Goal: Ask a question

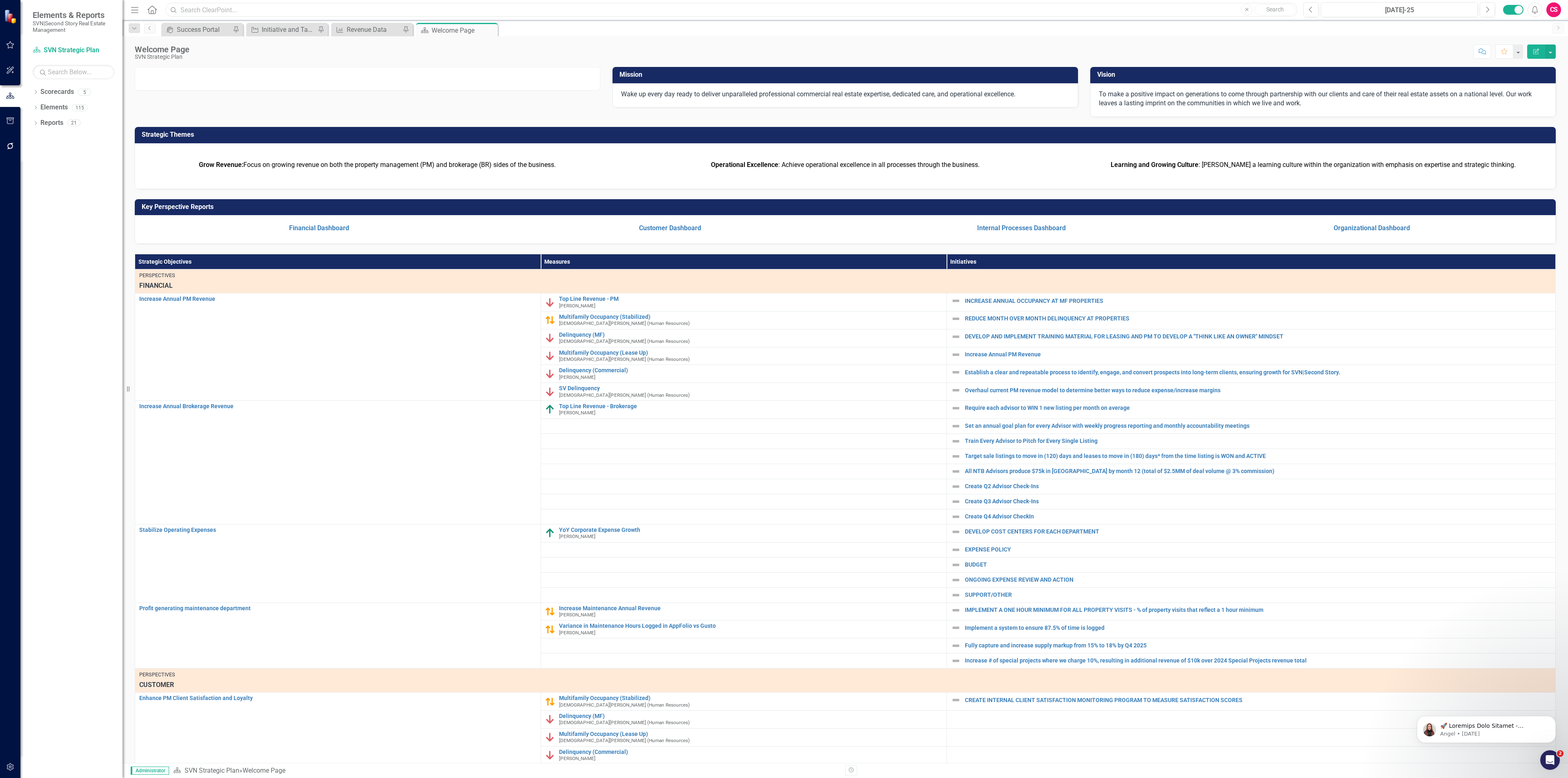
click at [187, 5] on input "text" at bounding box center [731, 10] width 1132 height 14
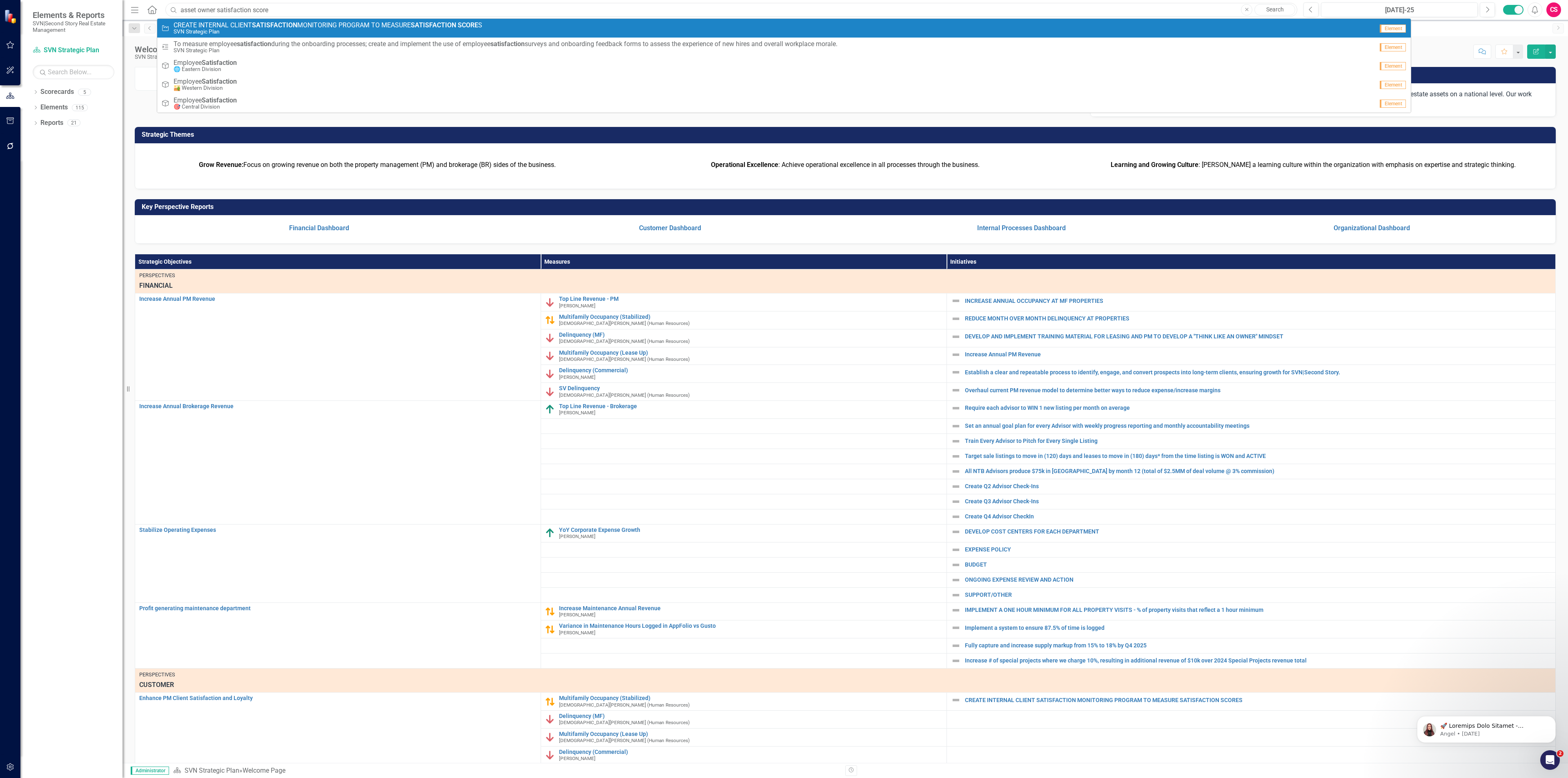
type input "asset owner satisfaction score"
click at [280, 25] on strong "SATISFACTION" at bounding box center [274, 25] width 46 height 7
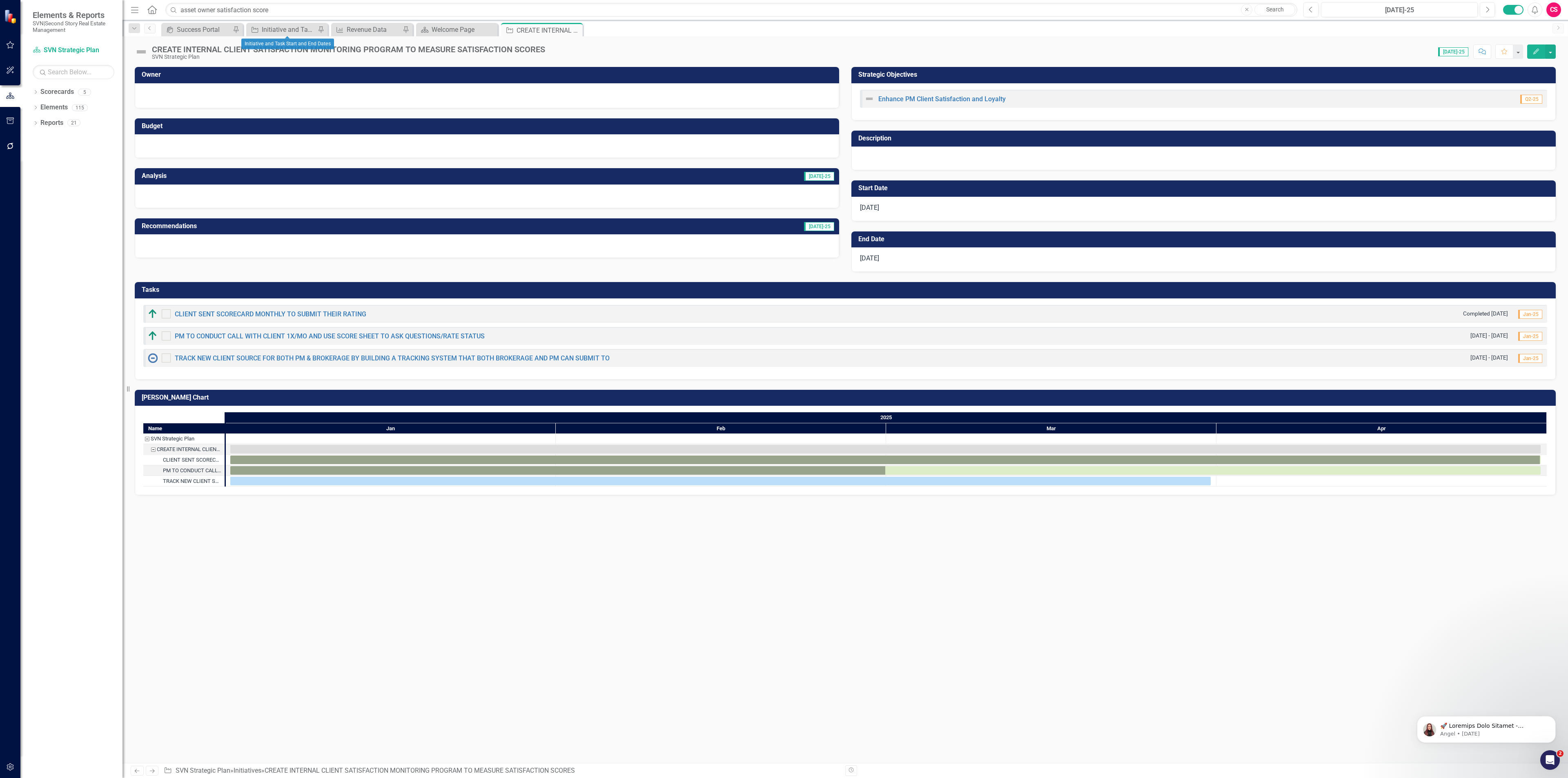
checkbox input "true"
click at [52, 92] on link "Scorecards" at bounding box center [57, 92] width 34 height 10
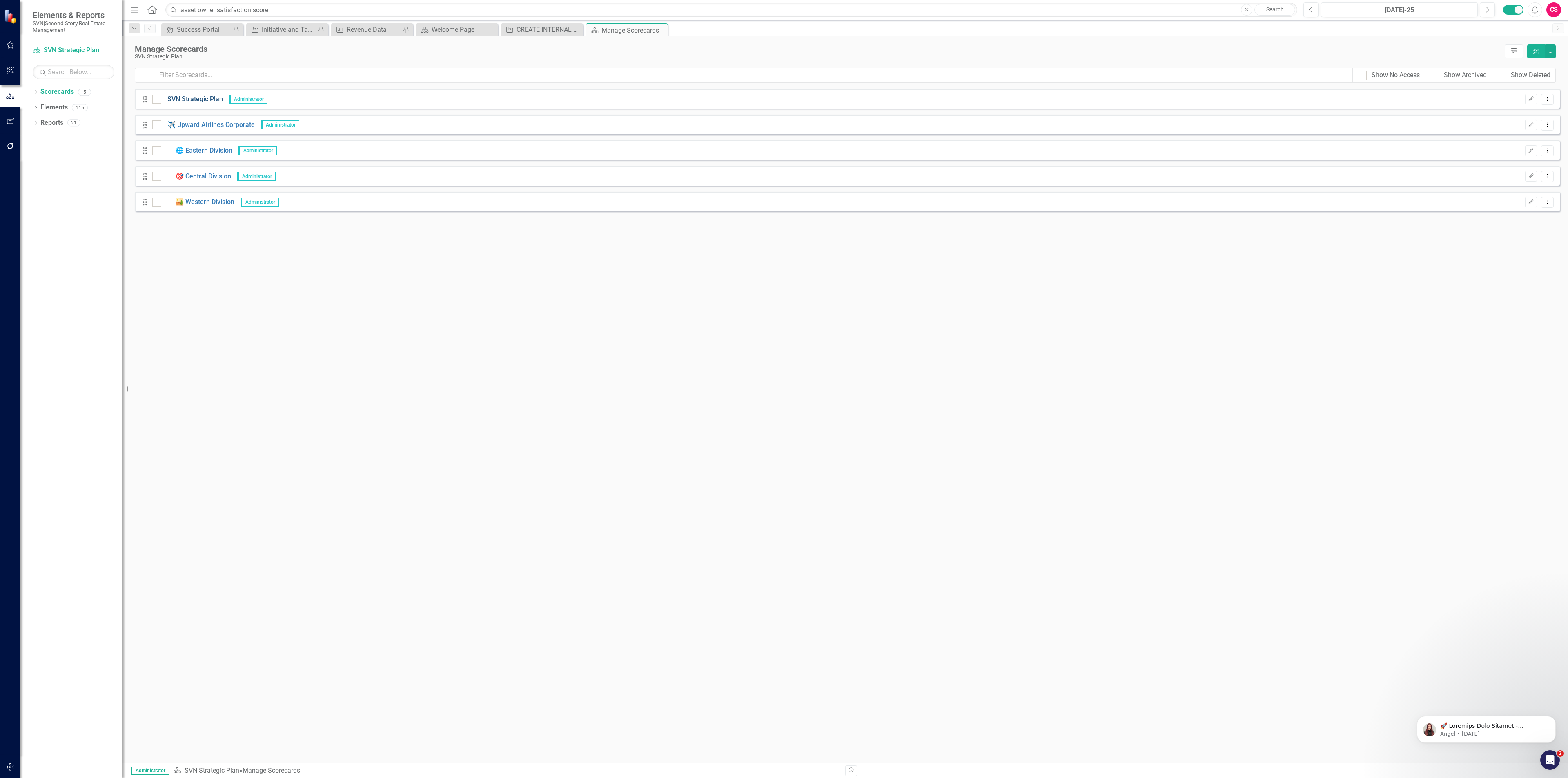
click at [191, 96] on link "SVN Strategic Plan" at bounding box center [192, 99] width 61 height 10
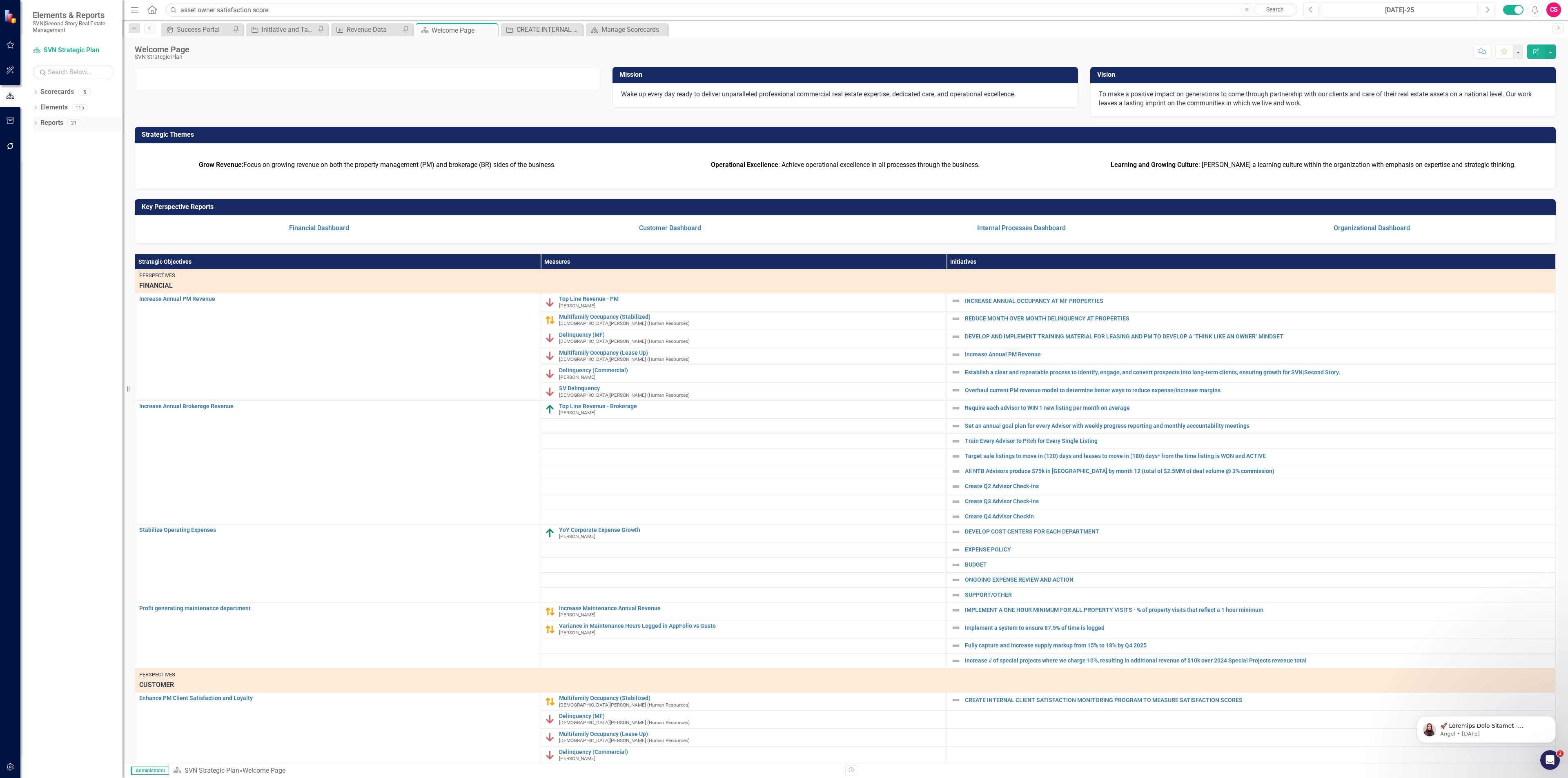
click at [46, 120] on link "Reports" at bounding box center [52, 123] width 23 height 10
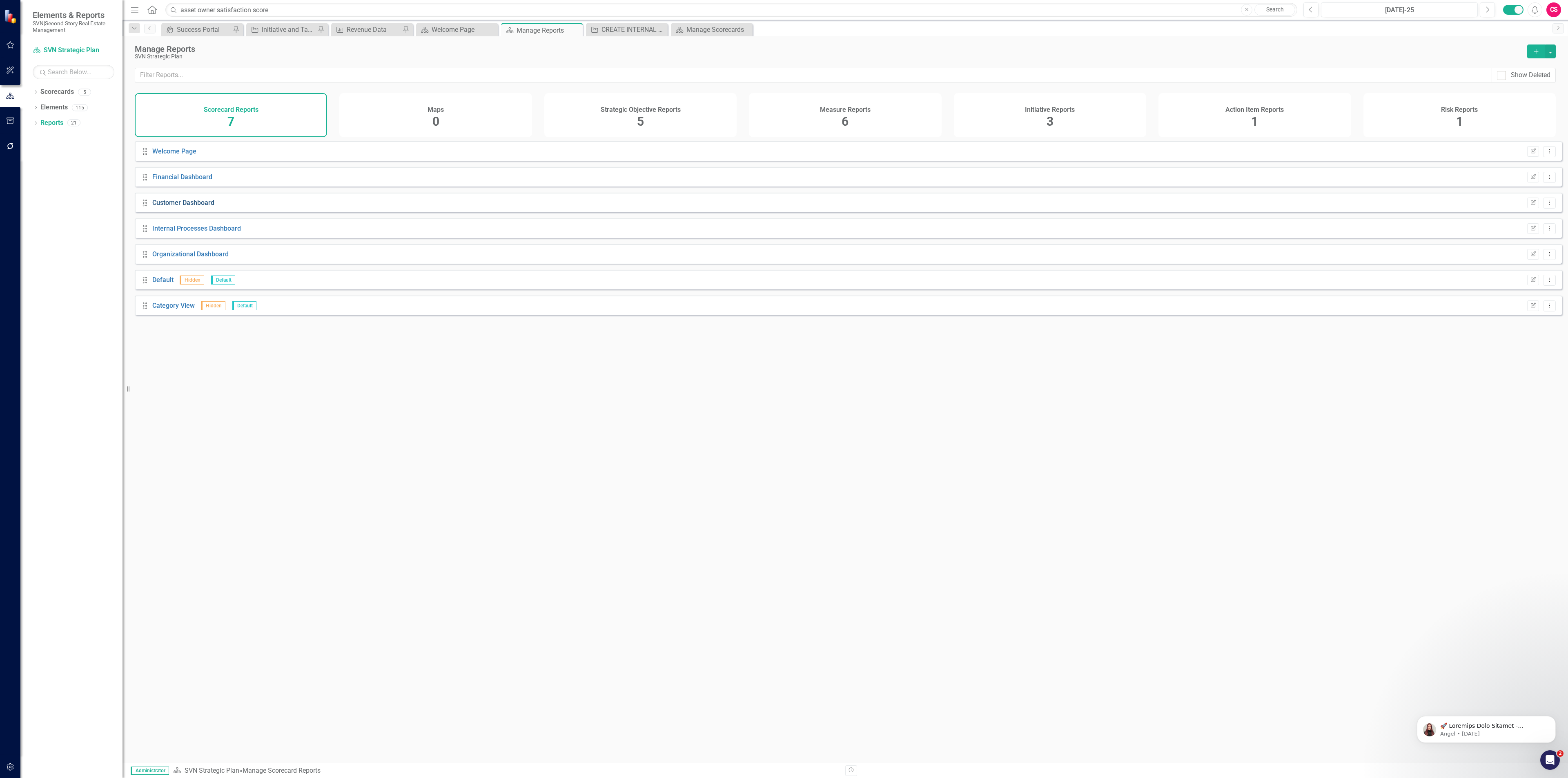
click at [184, 206] on link "Customer Dashboard" at bounding box center [183, 203] width 62 height 7
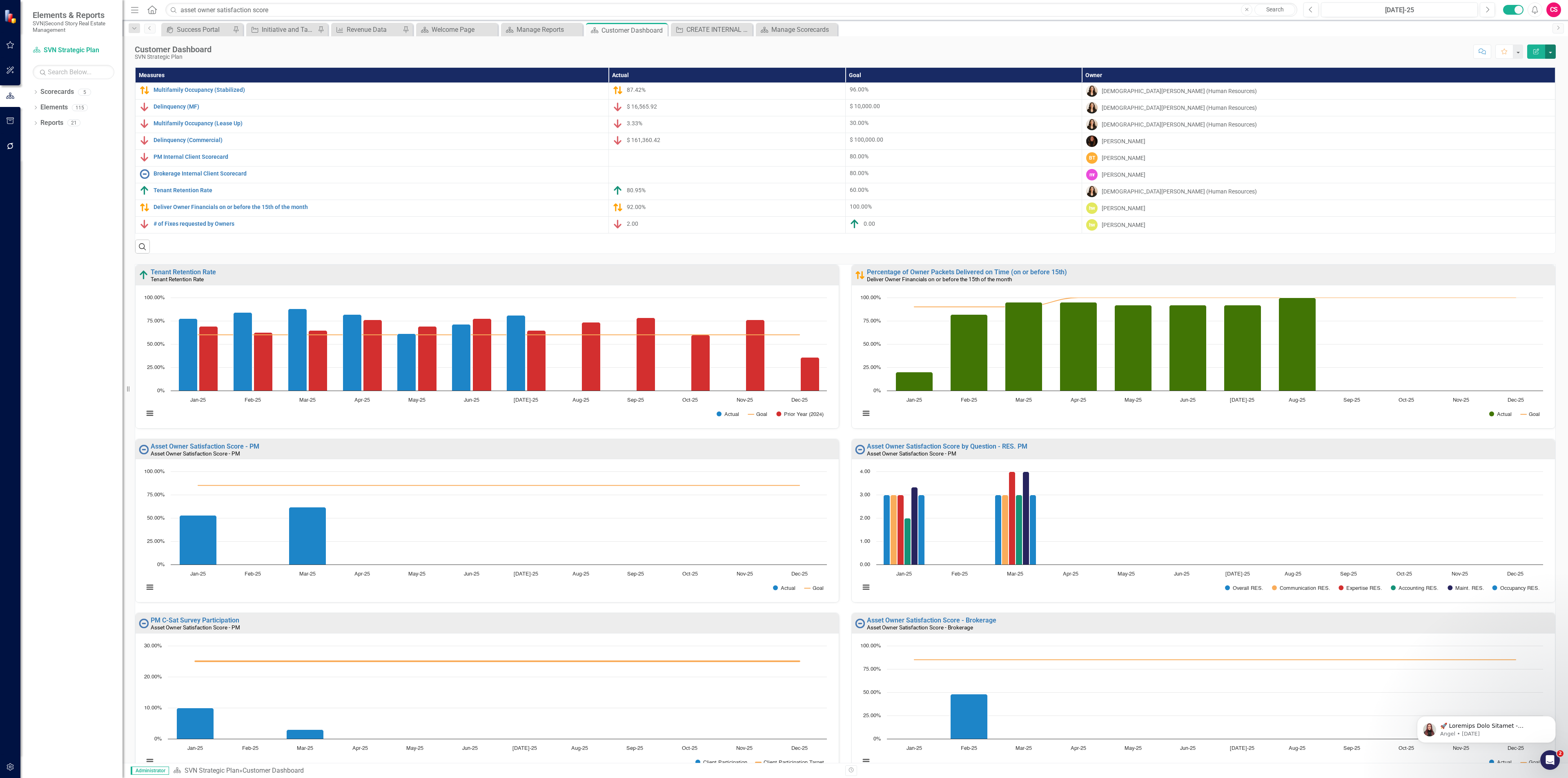
click at [1550, 49] on button "button" at bounding box center [1551, 52] width 10 height 14
click at [1527, 82] on link "Edit Report Edit Layout" at bounding box center [1522, 83] width 66 height 15
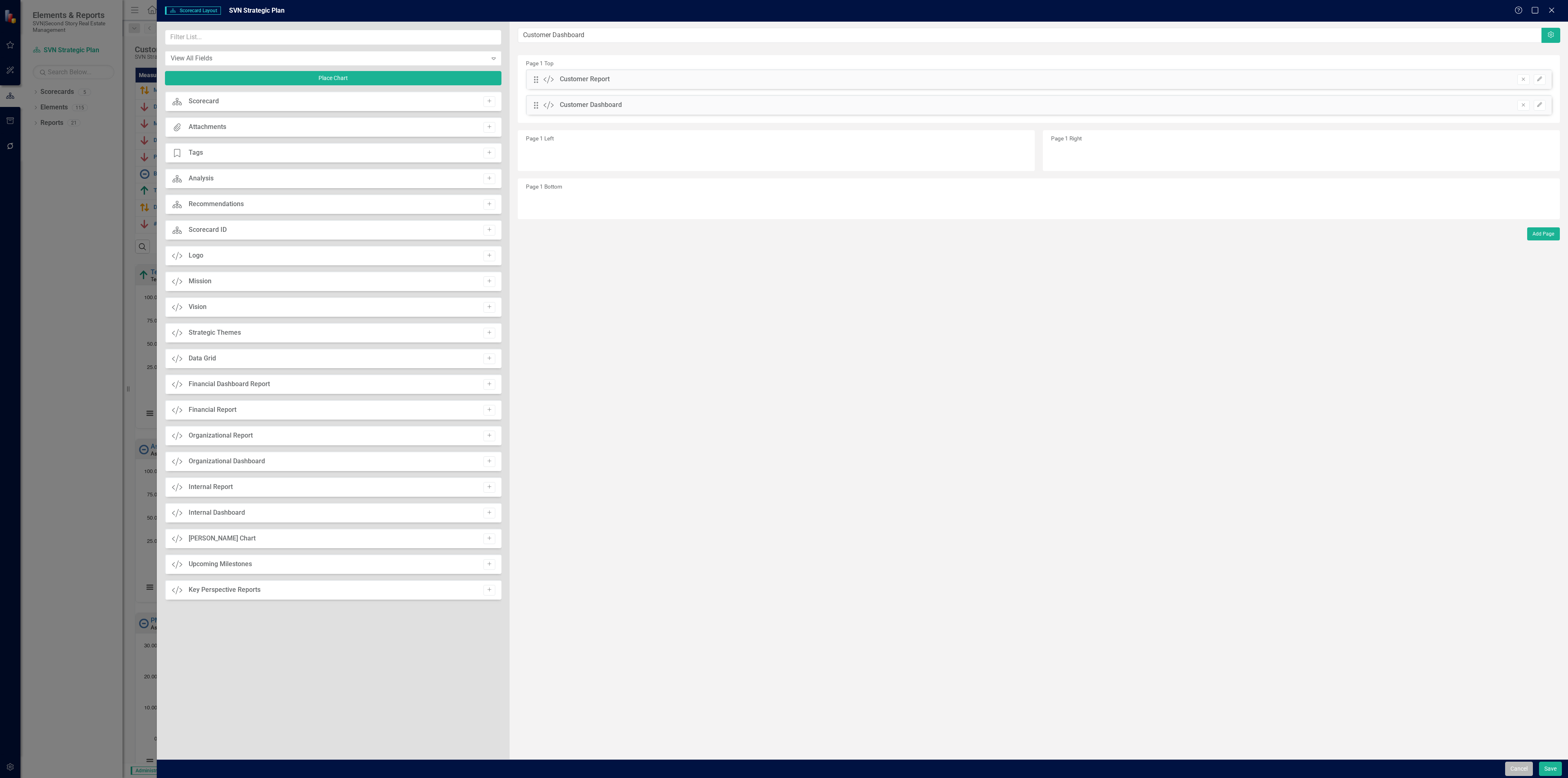
click at [1513, 770] on button "Cancel" at bounding box center [1519, 768] width 28 height 14
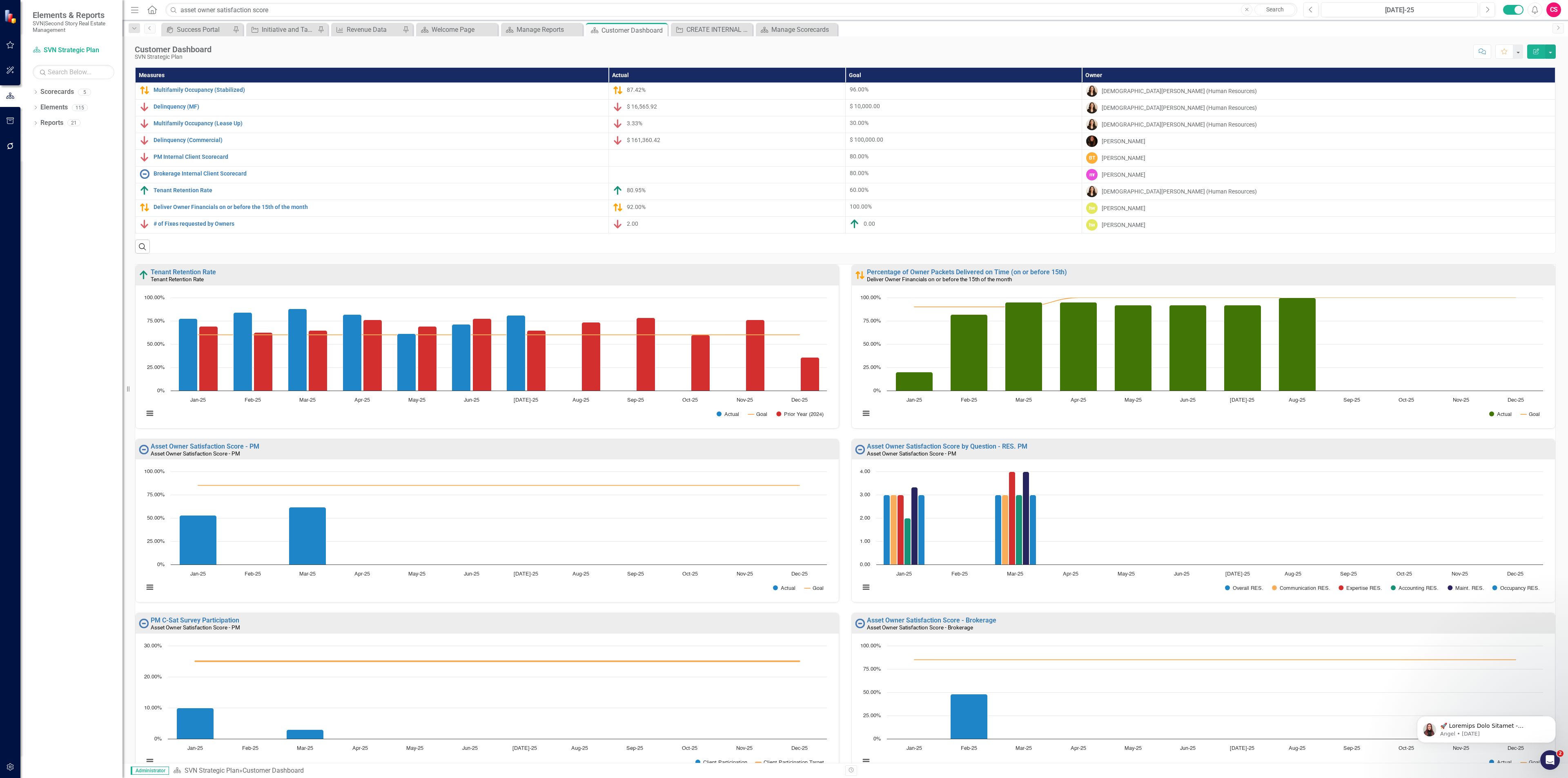
click at [1531, 52] on button "Edit Report" at bounding box center [1537, 52] width 18 height 14
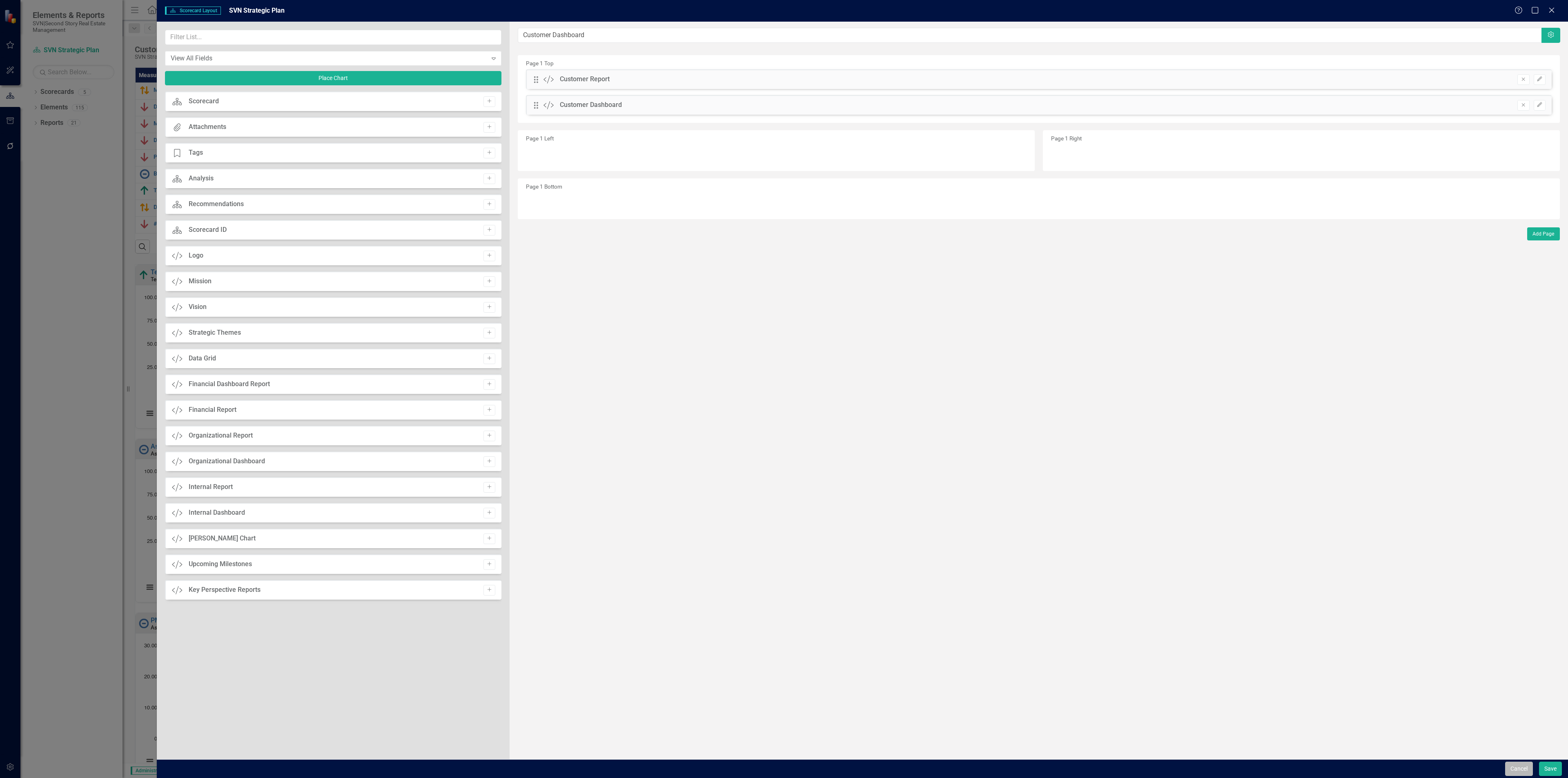
click at [1513, 771] on button "Cancel" at bounding box center [1519, 768] width 28 height 14
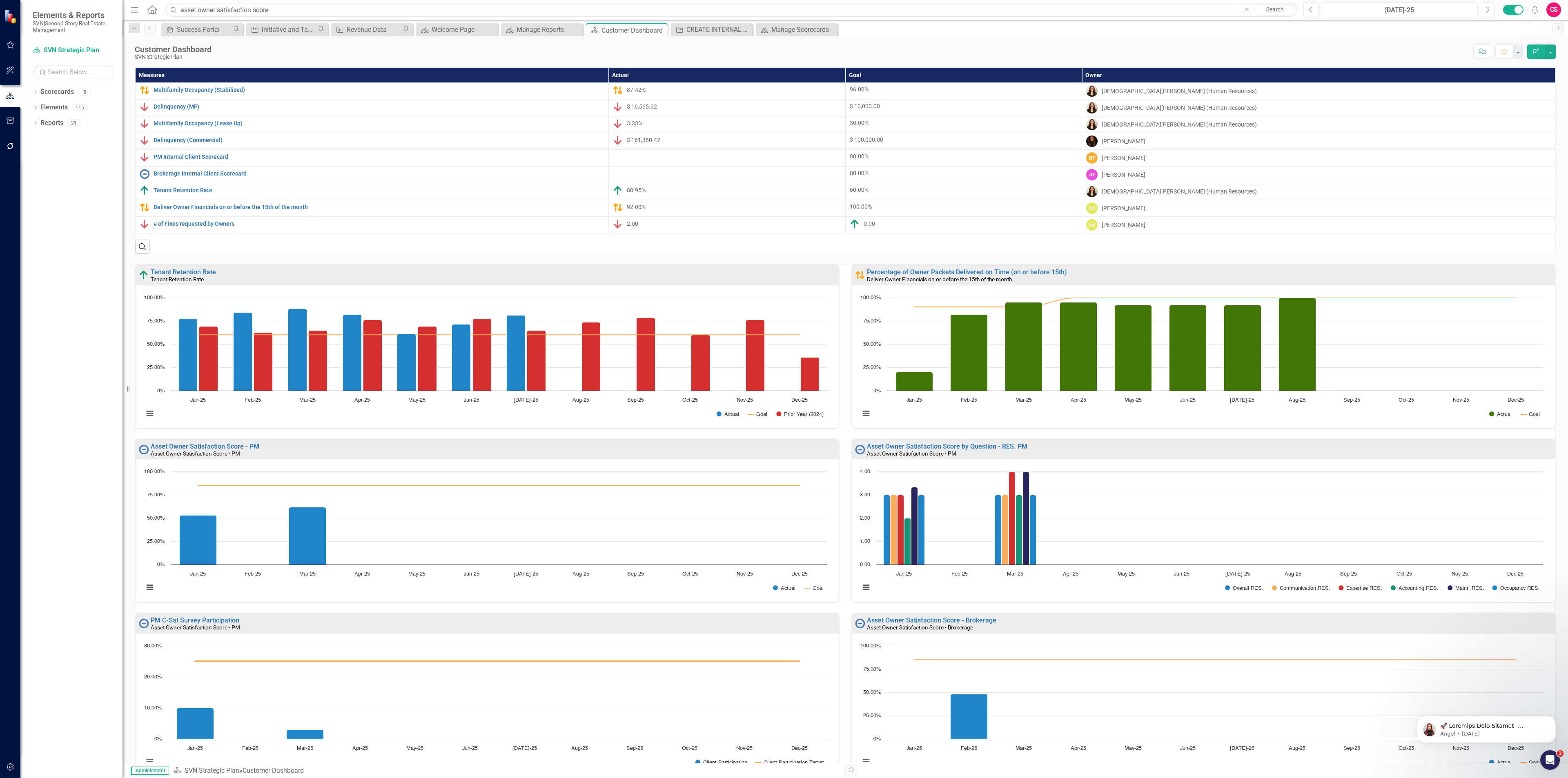
click at [805, 454] on div "Asset Owner Satisfaction Score - PM" at bounding box center [494, 453] width 686 height 7
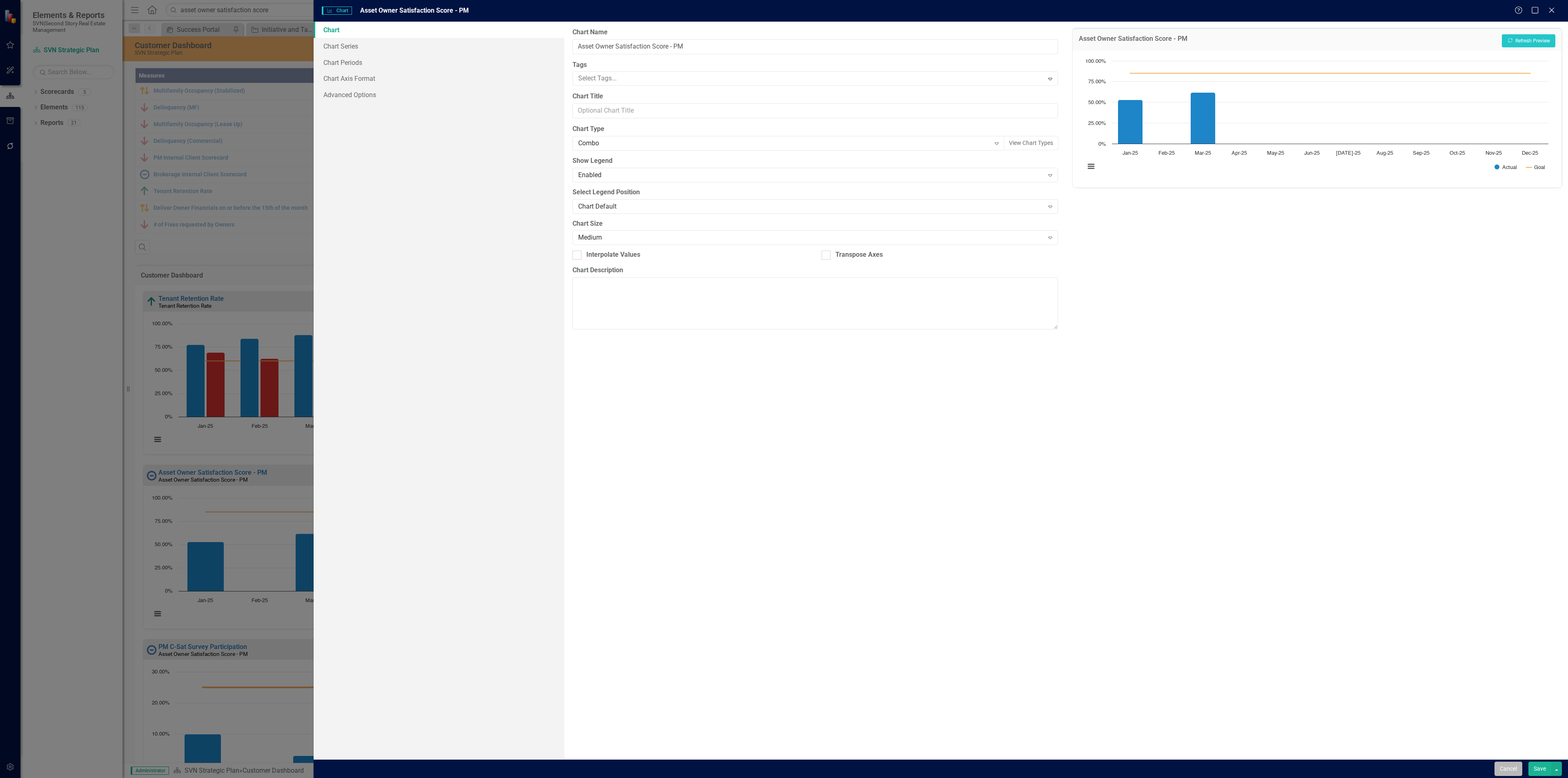
click at [1509, 771] on button "Cancel" at bounding box center [1508, 768] width 28 height 14
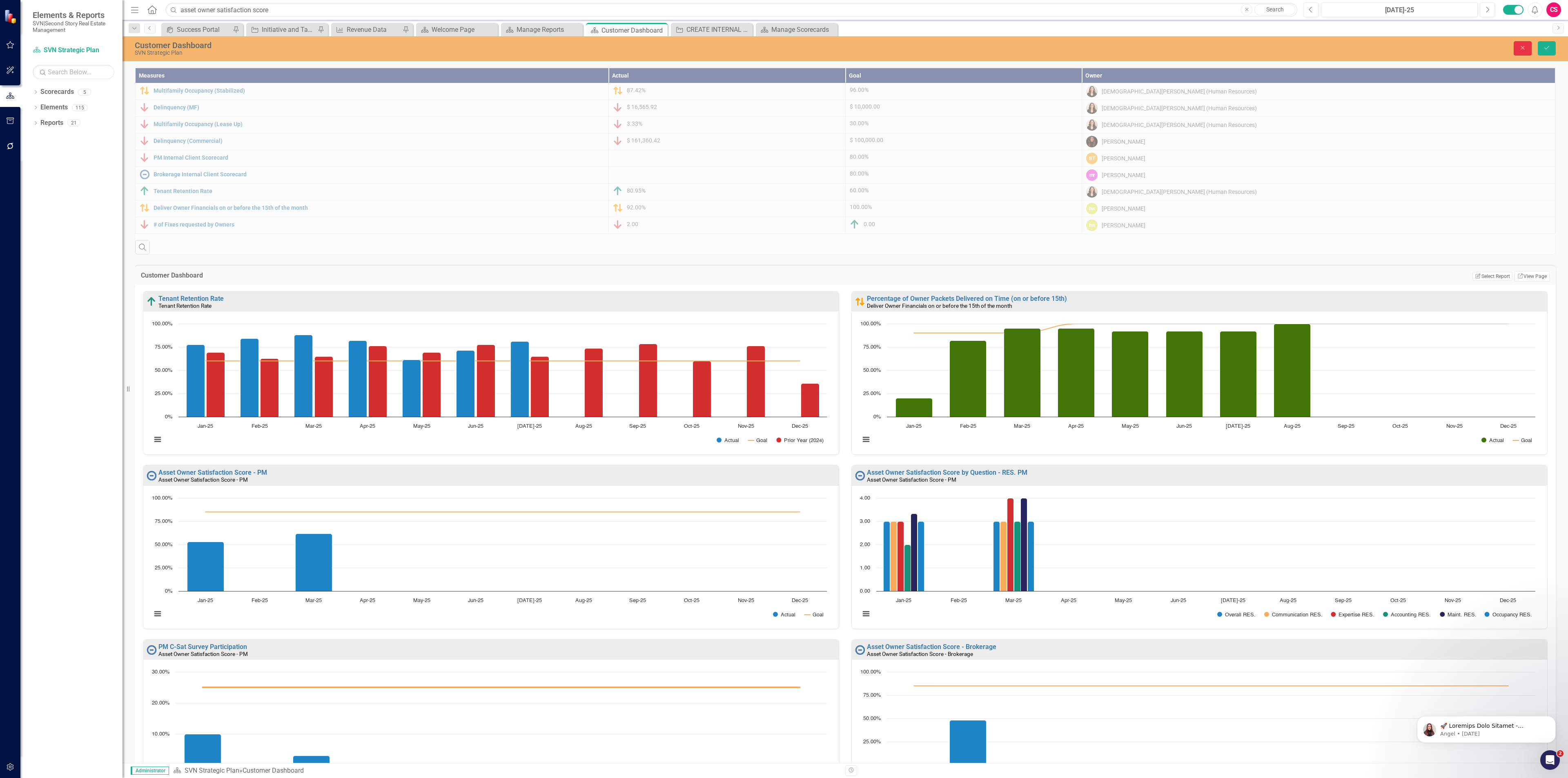
click at [1518, 47] on button "Close" at bounding box center [1523, 48] width 18 height 14
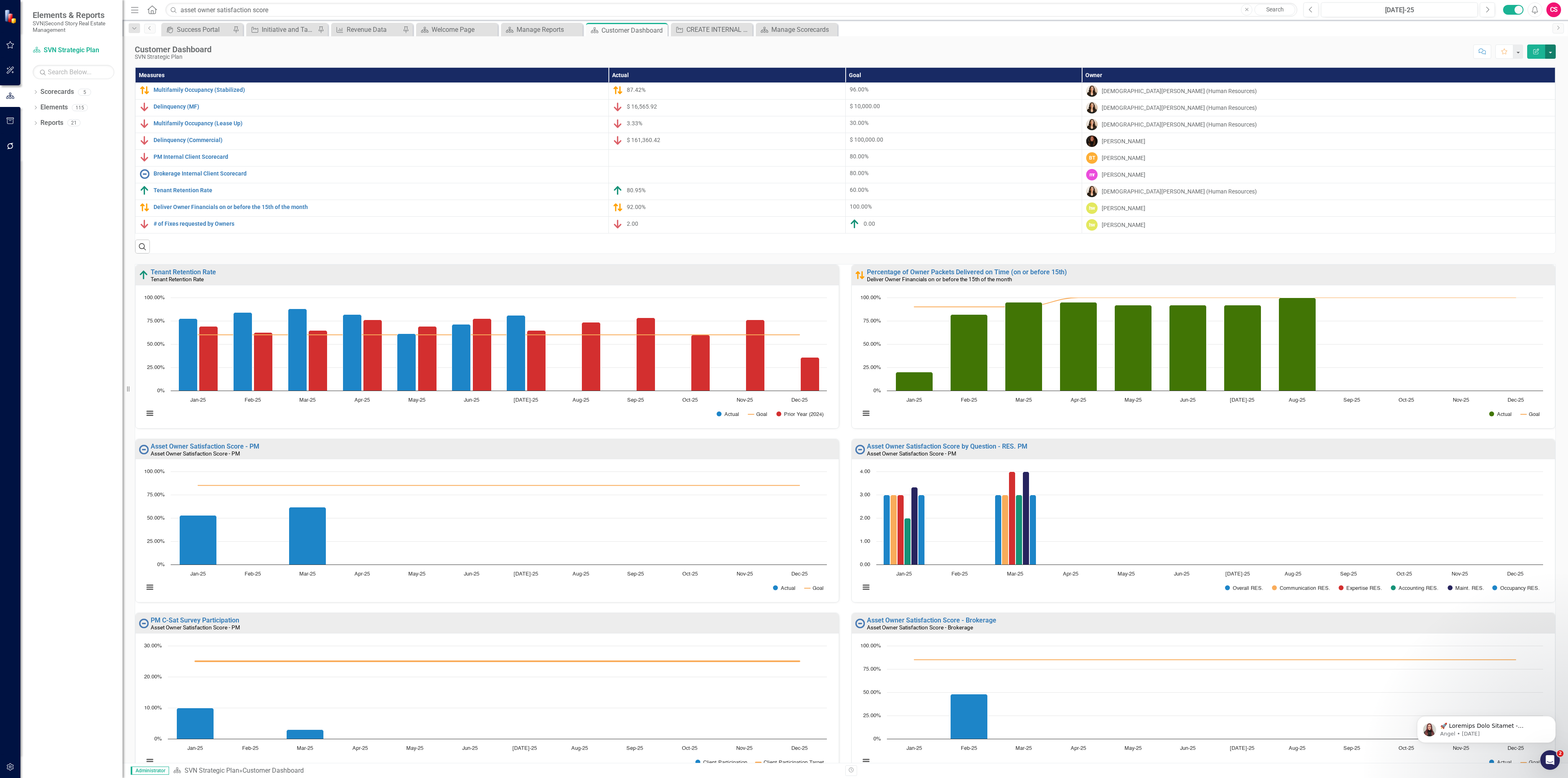
click at [1548, 50] on button "button" at bounding box center [1551, 52] width 10 height 14
click at [1530, 64] on link "Edit Edit Scorecard" at bounding box center [1522, 67] width 66 height 15
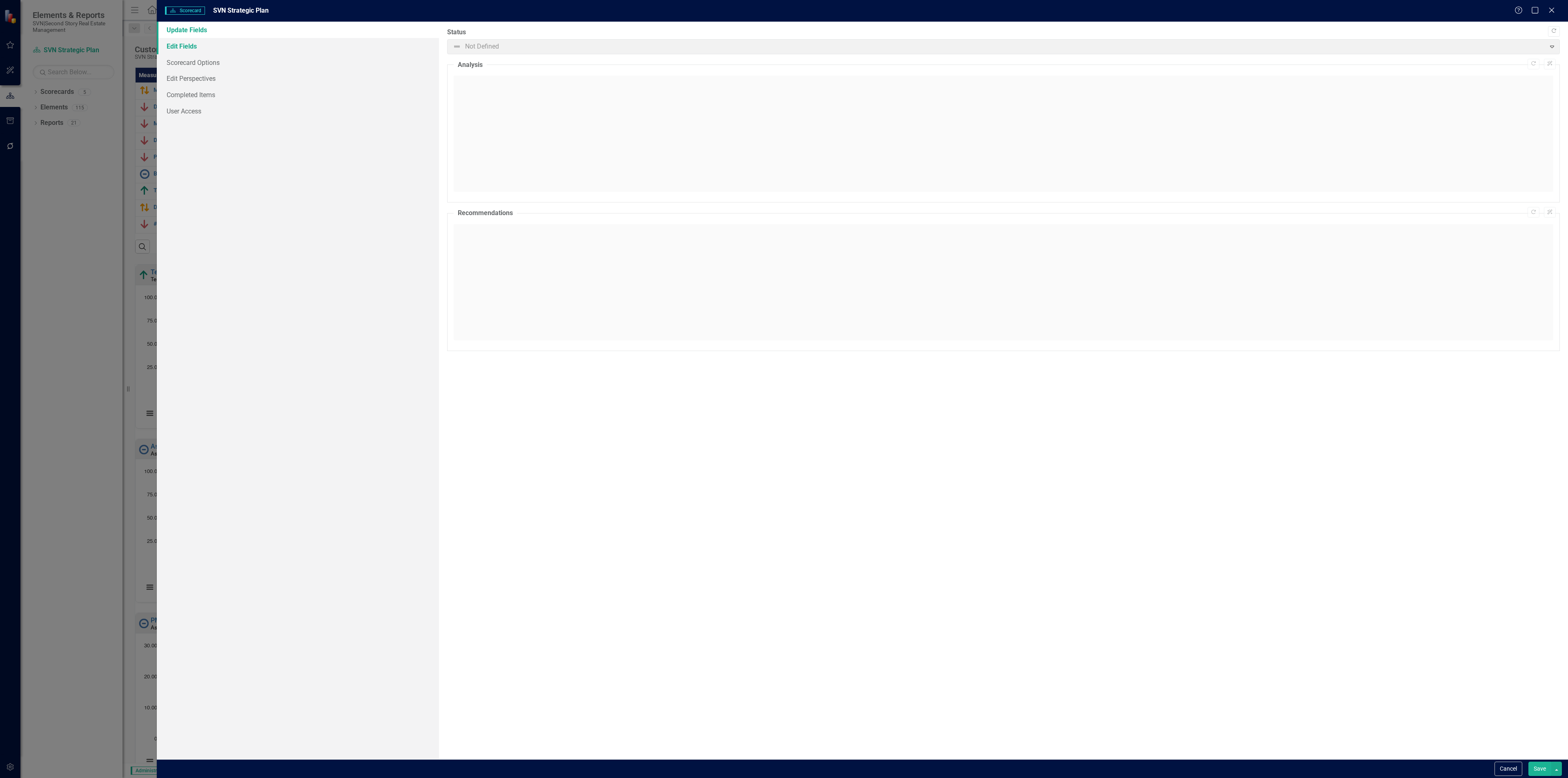
click at [197, 46] on link "Edit Fields" at bounding box center [298, 46] width 282 height 16
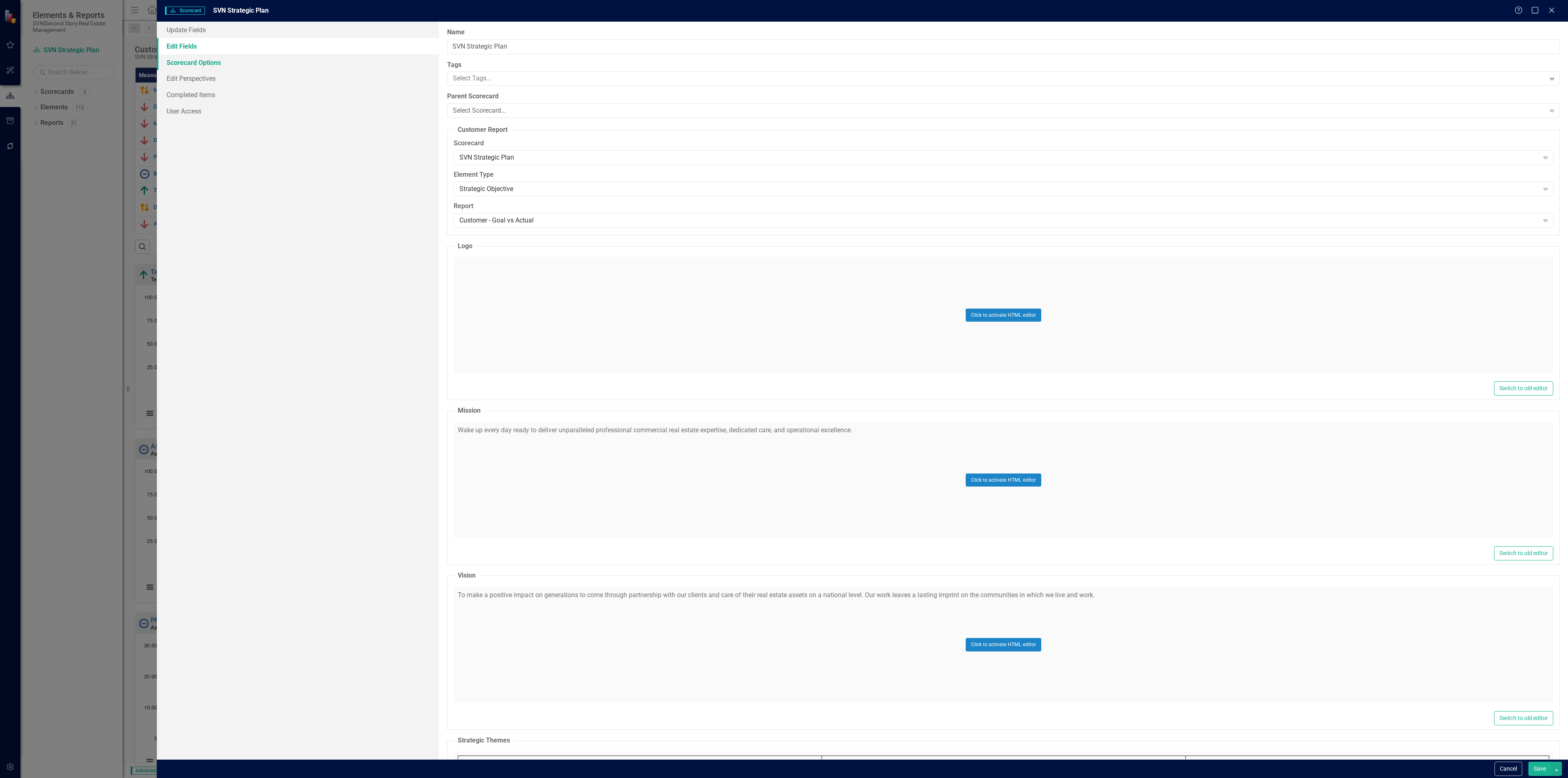
click at [195, 59] on link "Scorecard Options" at bounding box center [298, 63] width 282 height 16
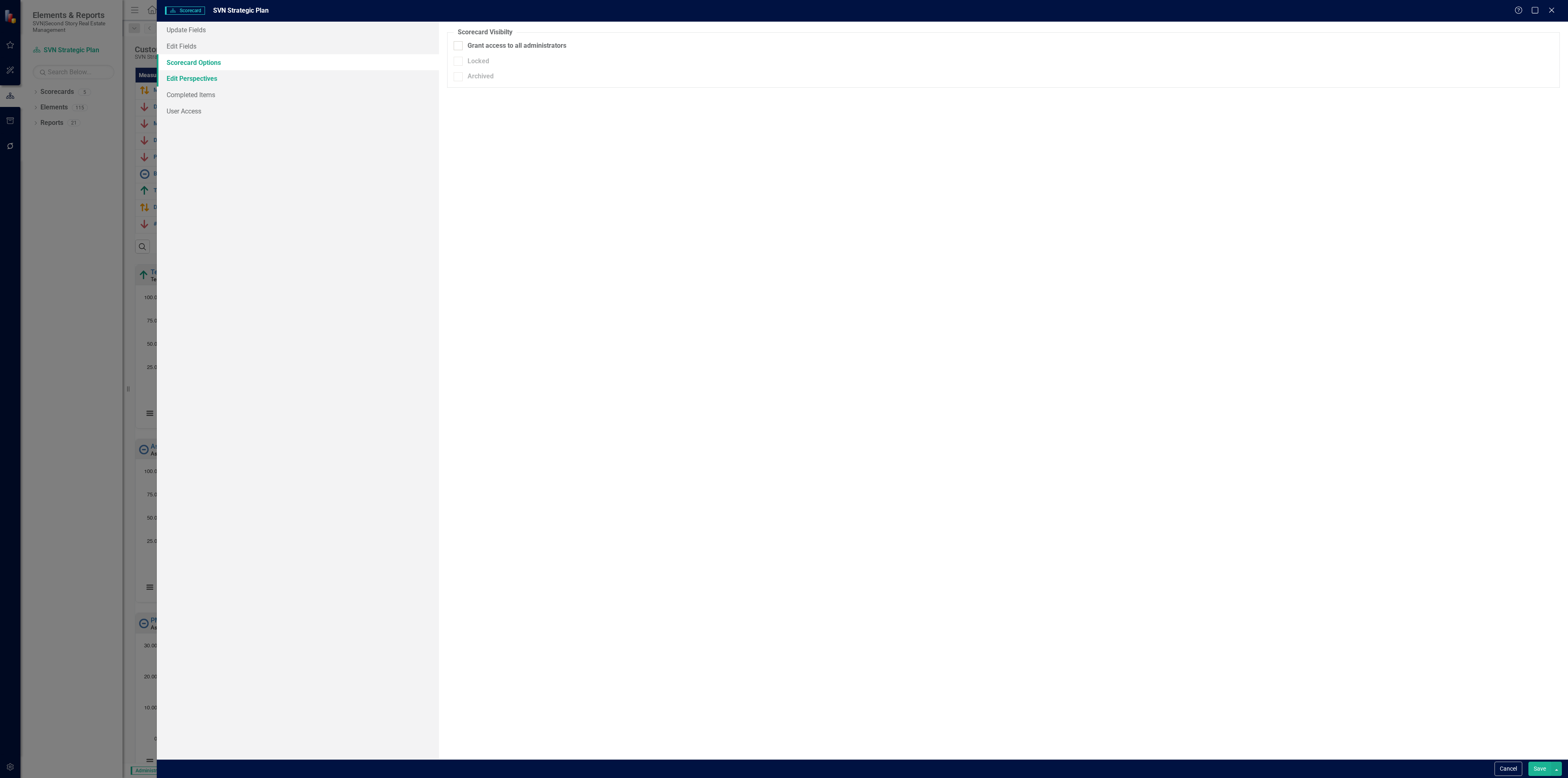
click at [194, 81] on link "Edit Perspectives" at bounding box center [298, 78] width 282 height 16
click at [195, 42] on link "Edit Fields" at bounding box center [298, 46] width 282 height 16
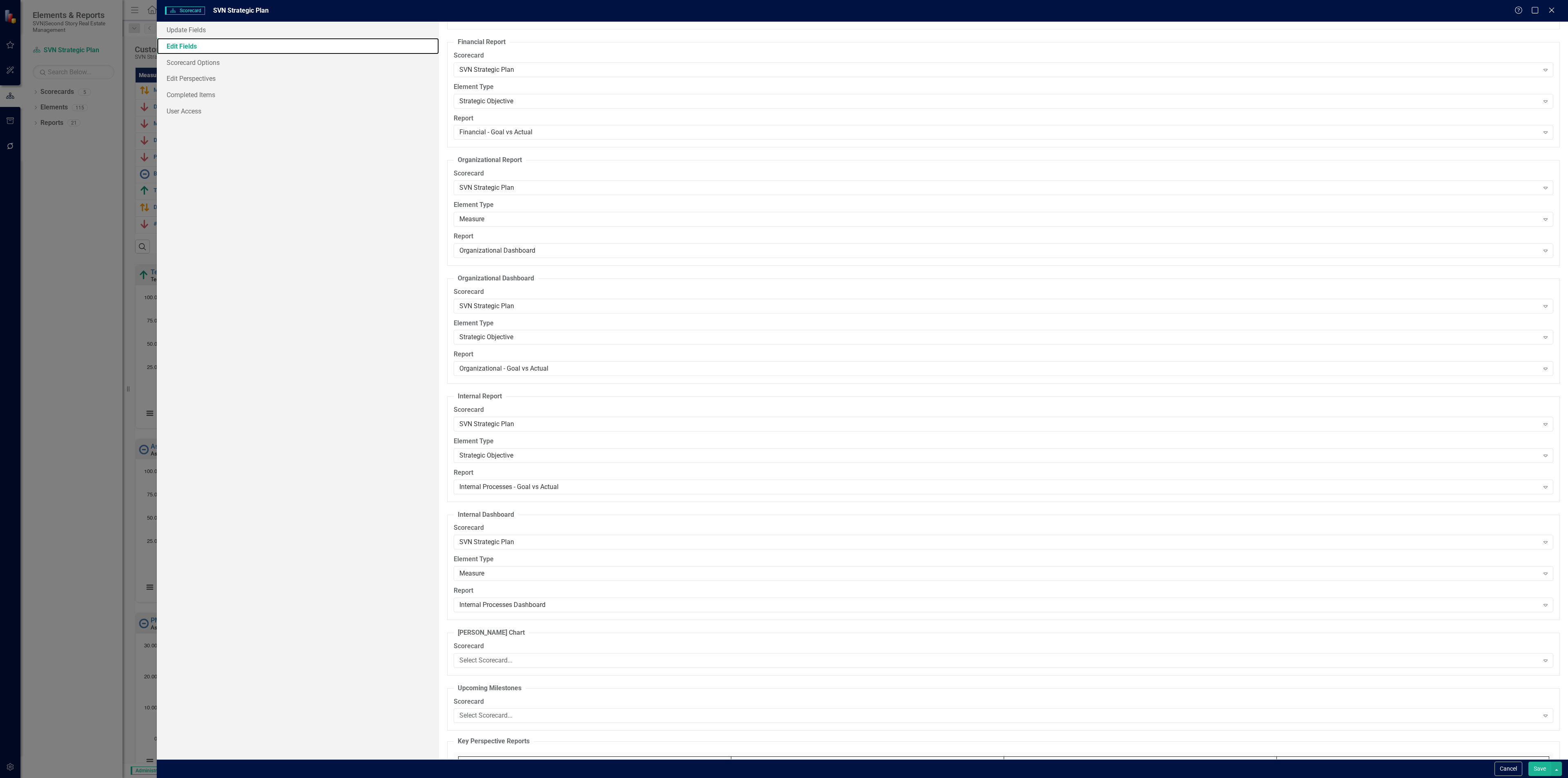
scroll to position [1373, 0]
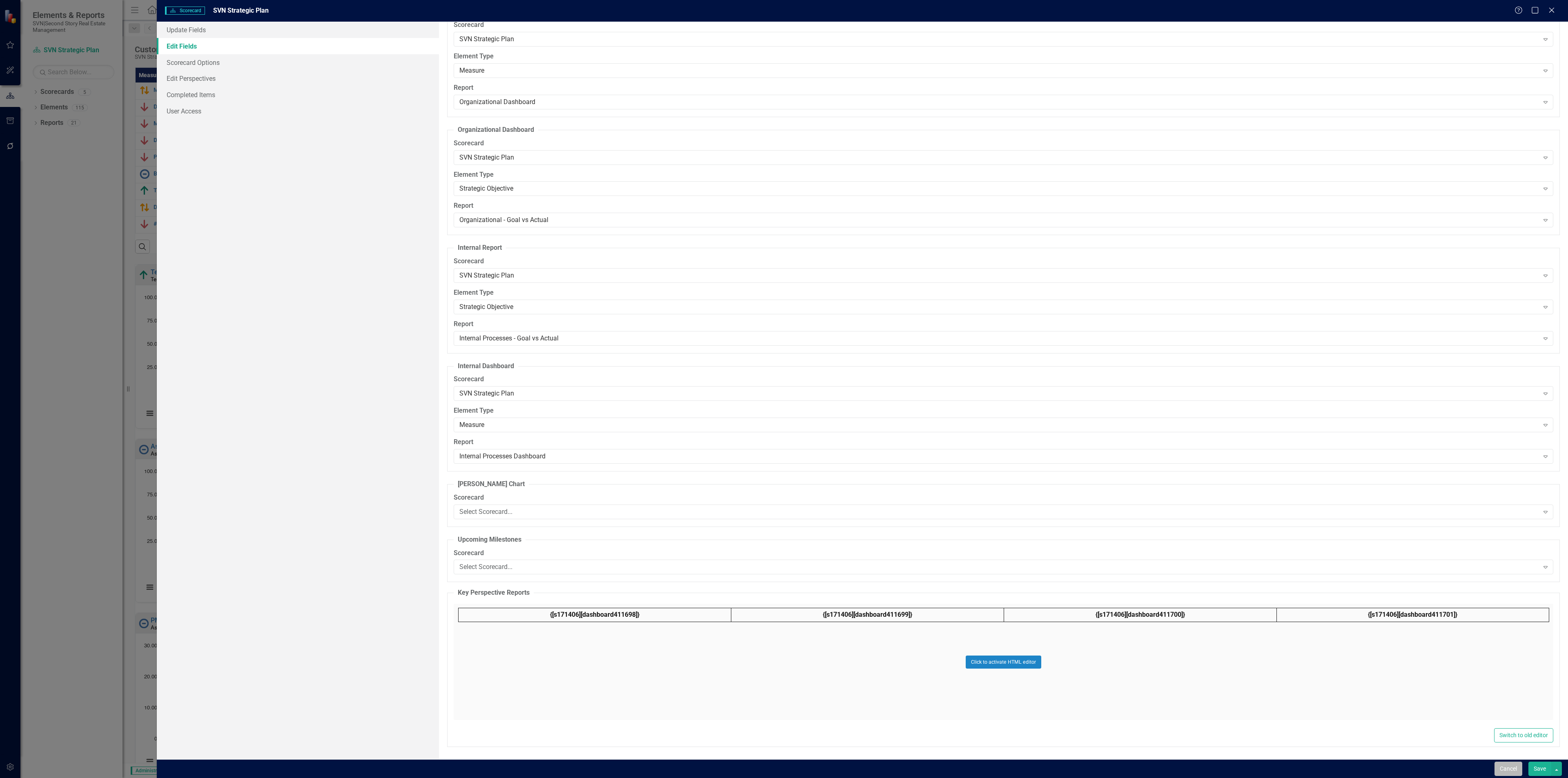
click at [1510, 766] on button "Cancel" at bounding box center [1508, 768] width 28 height 14
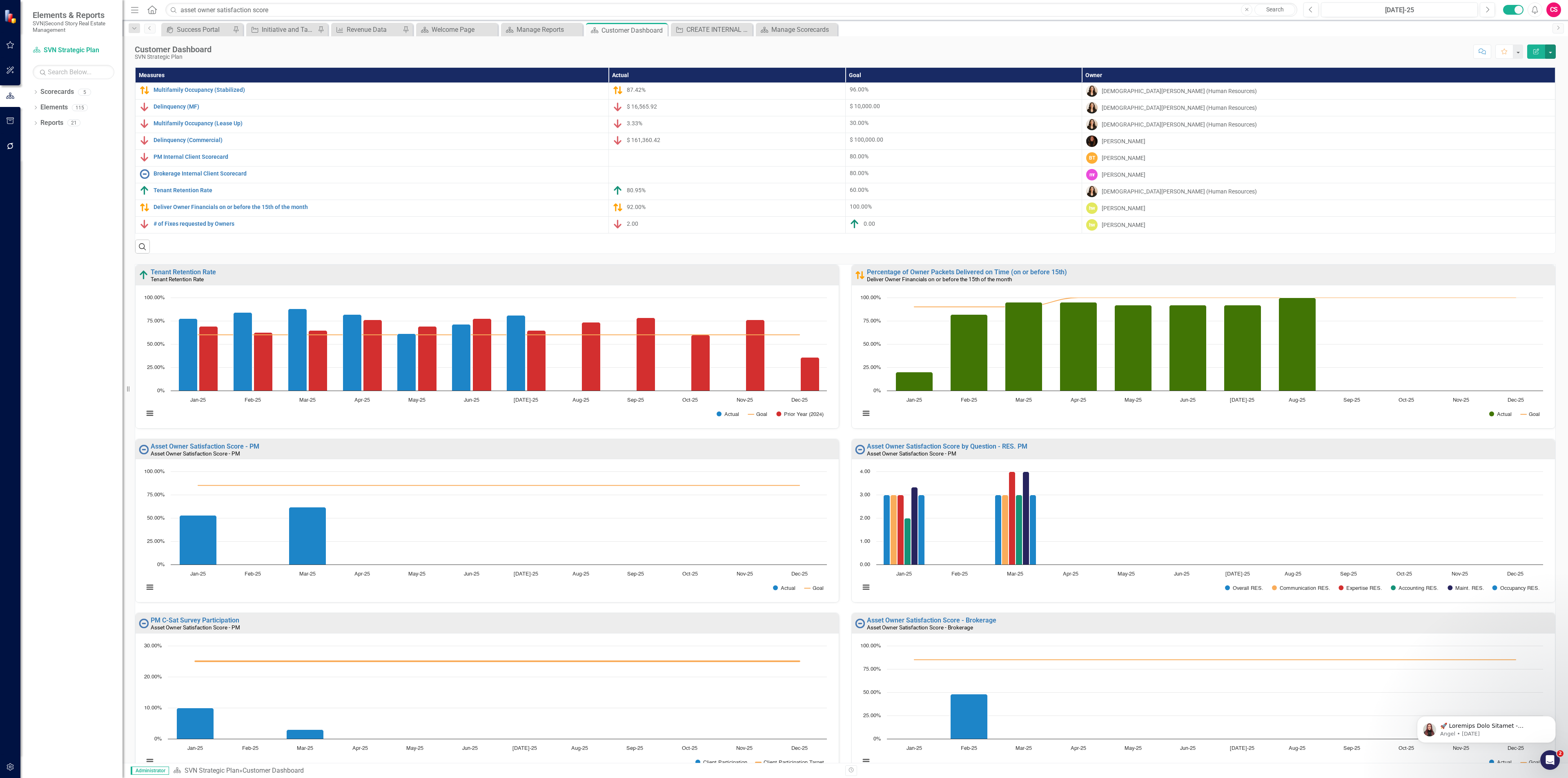
click at [1554, 52] on button "button" at bounding box center [1551, 52] width 10 height 14
click at [1523, 80] on link "Edit Report Edit Layout" at bounding box center [1522, 83] width 66 height 15
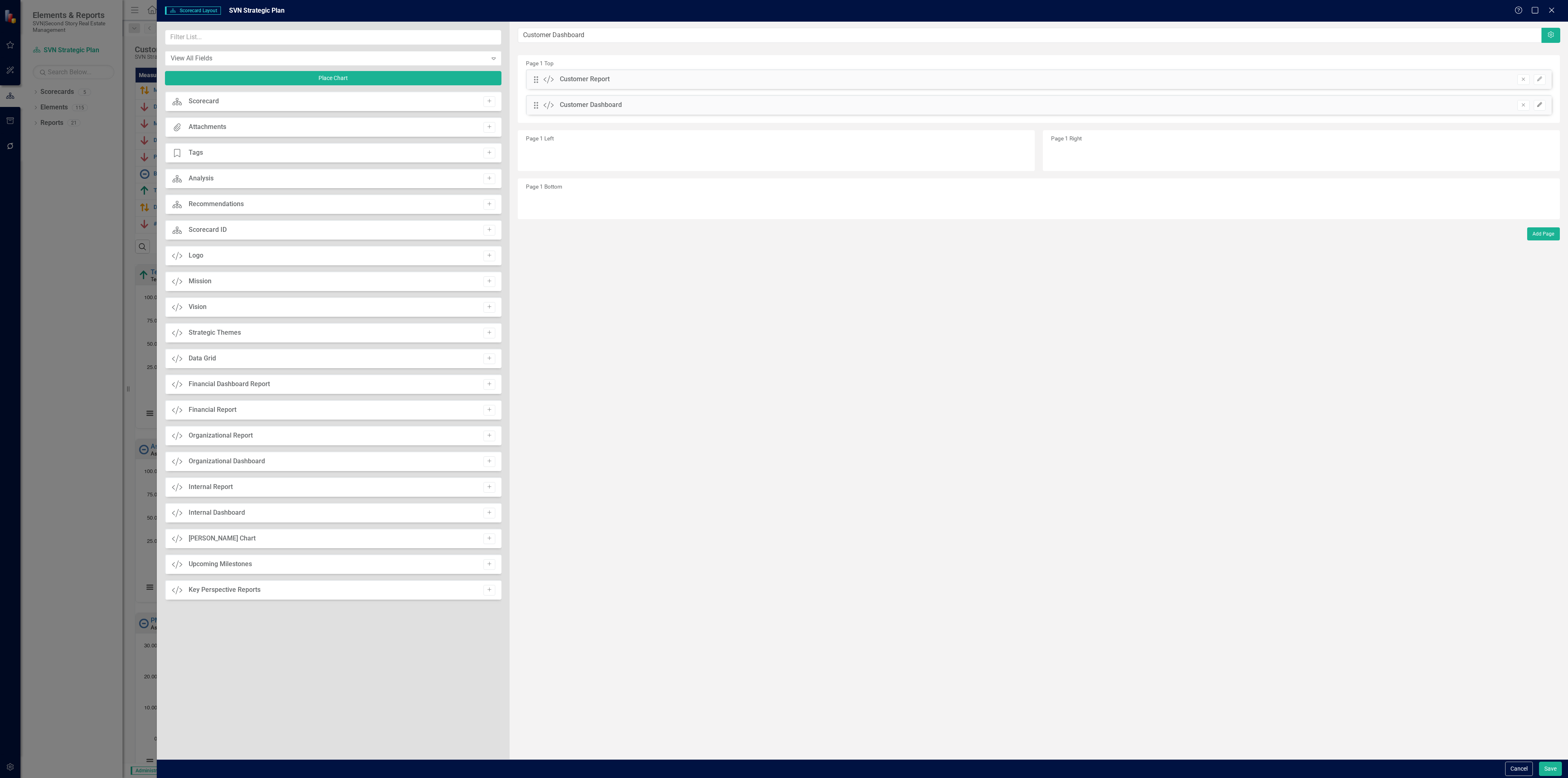
click at [1537, 102] on button "Edit" at bounding box center [1540, 105] width 12 height 10
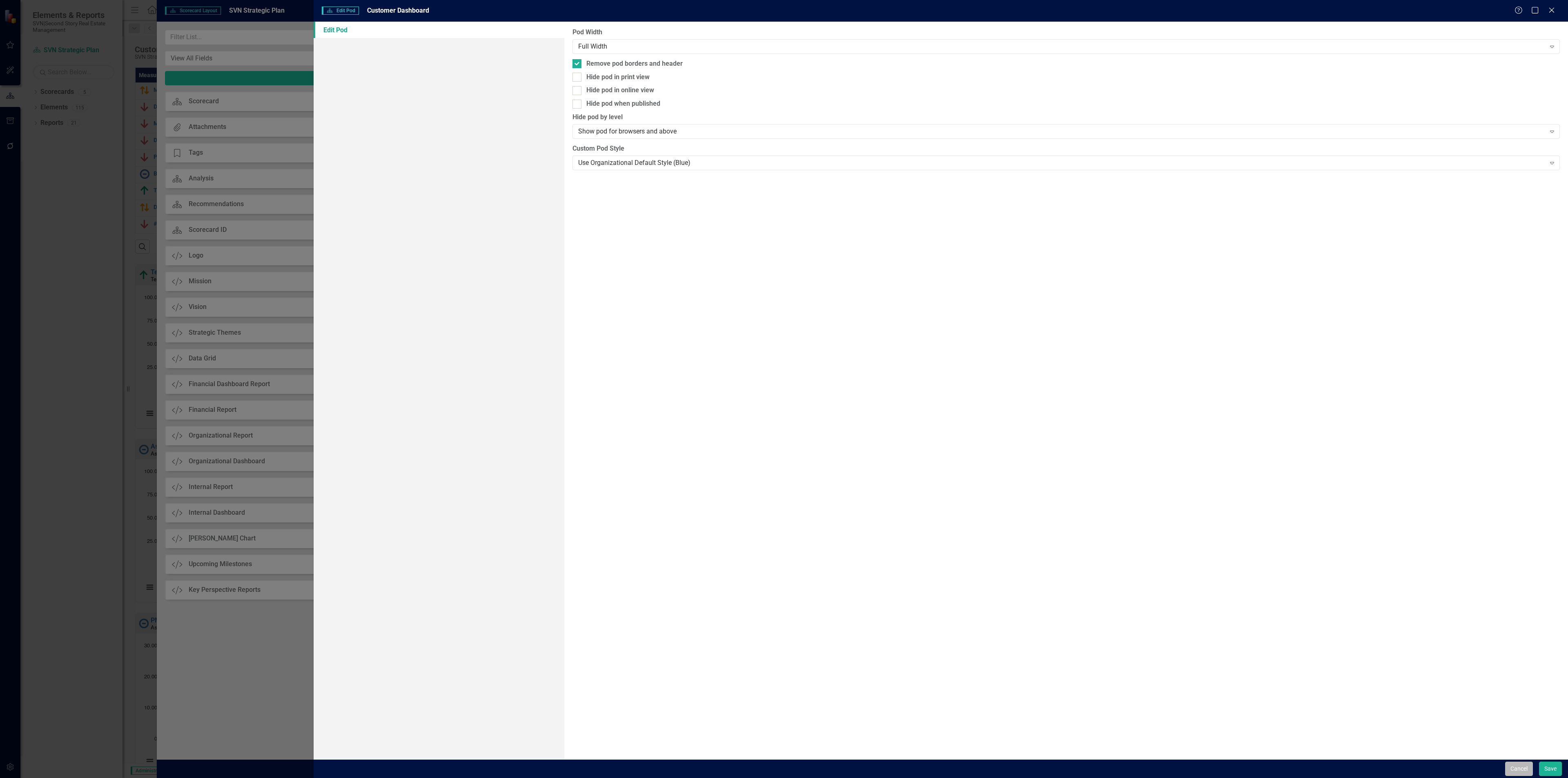
click at [1520, 773] on button "Cancel" at bounding box center [1519, 768] width 28 height 14
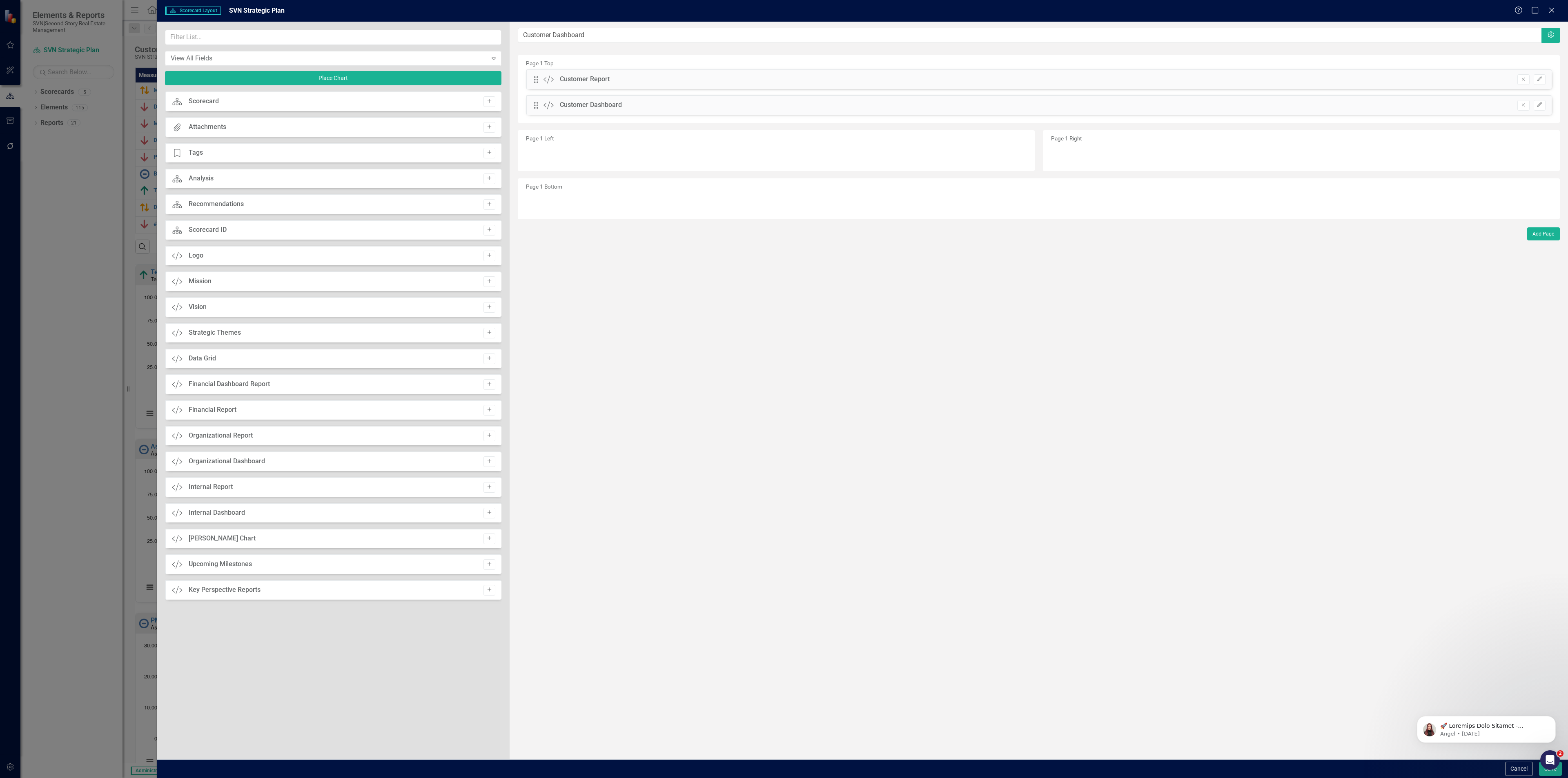
click at [577, 105] on div "Customer Dashboard" at bounding box center [591, 105] width 62 height 10
click at [1555, 7] on icon "Close" at bounding box center [1552, 10] width 10 height 7
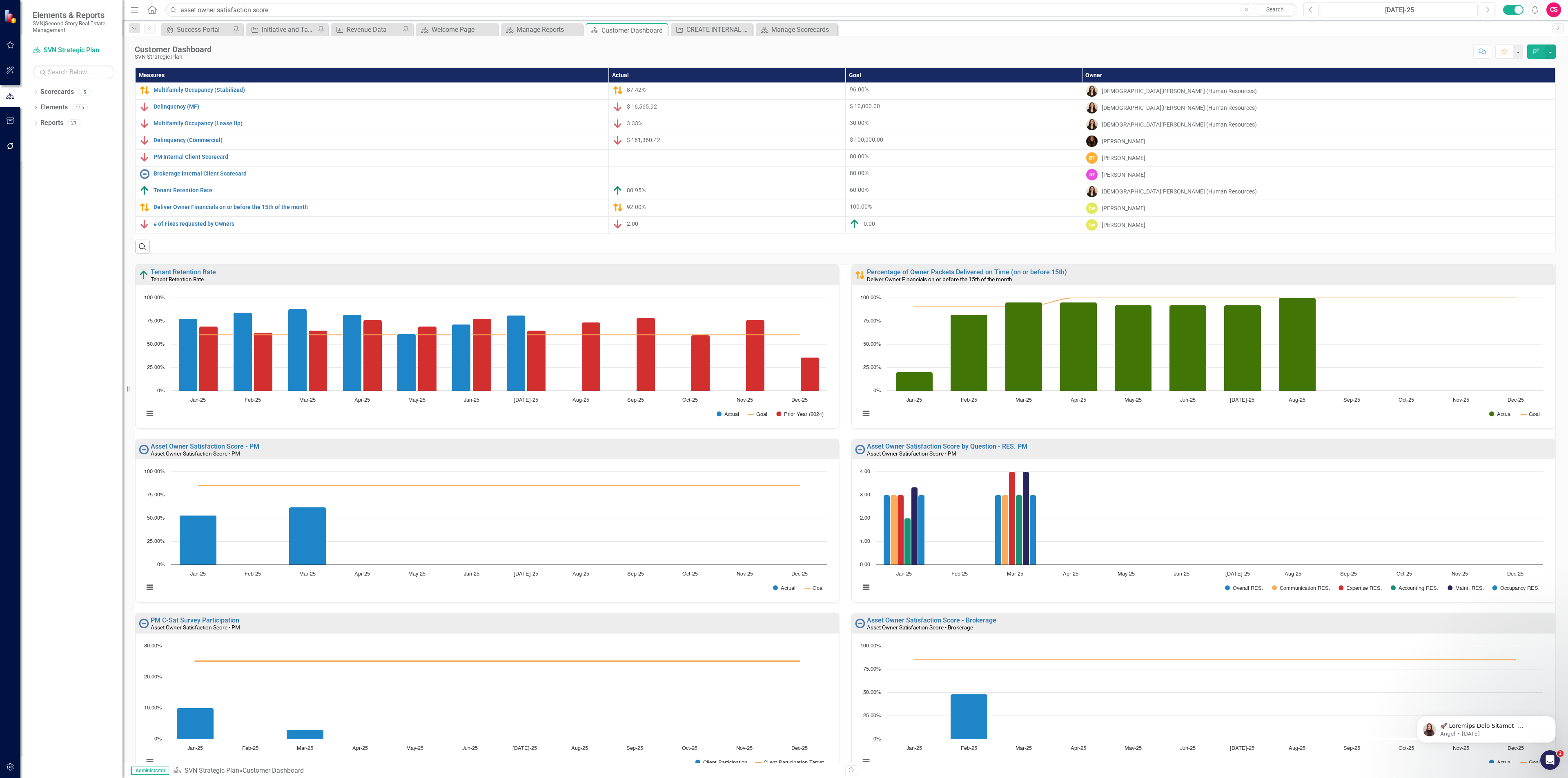
click at [6, 768] on icon "button" at bounding box center [10, 767] width 8 height 7
click at [55, 195] on link "System Setup" at bounding box center [73, 195] width 82 height 10
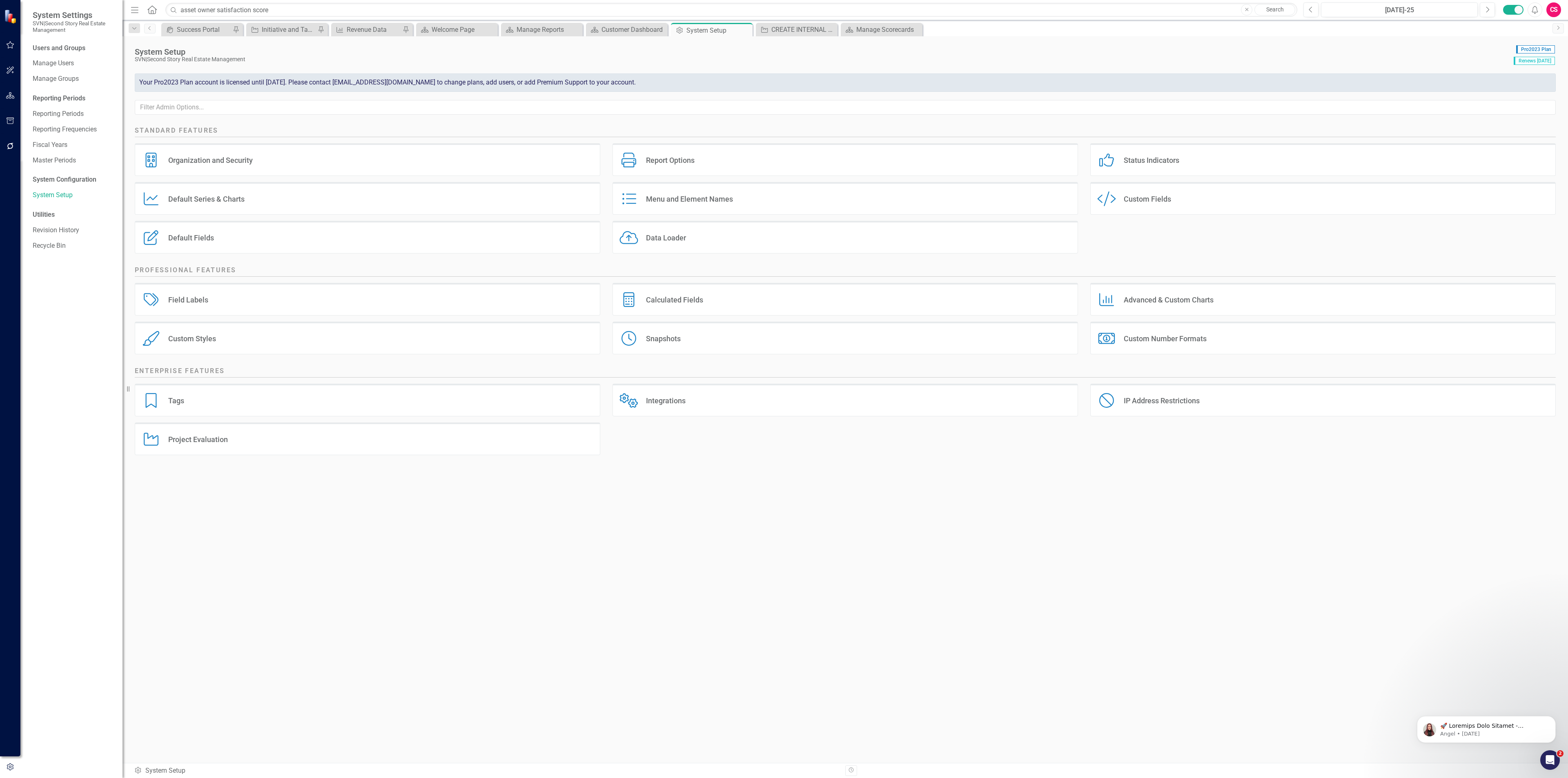
click at [1153, 191] on div "Custom Style Custom Fields" at bounding box center [1323, 199] width 466 height 33
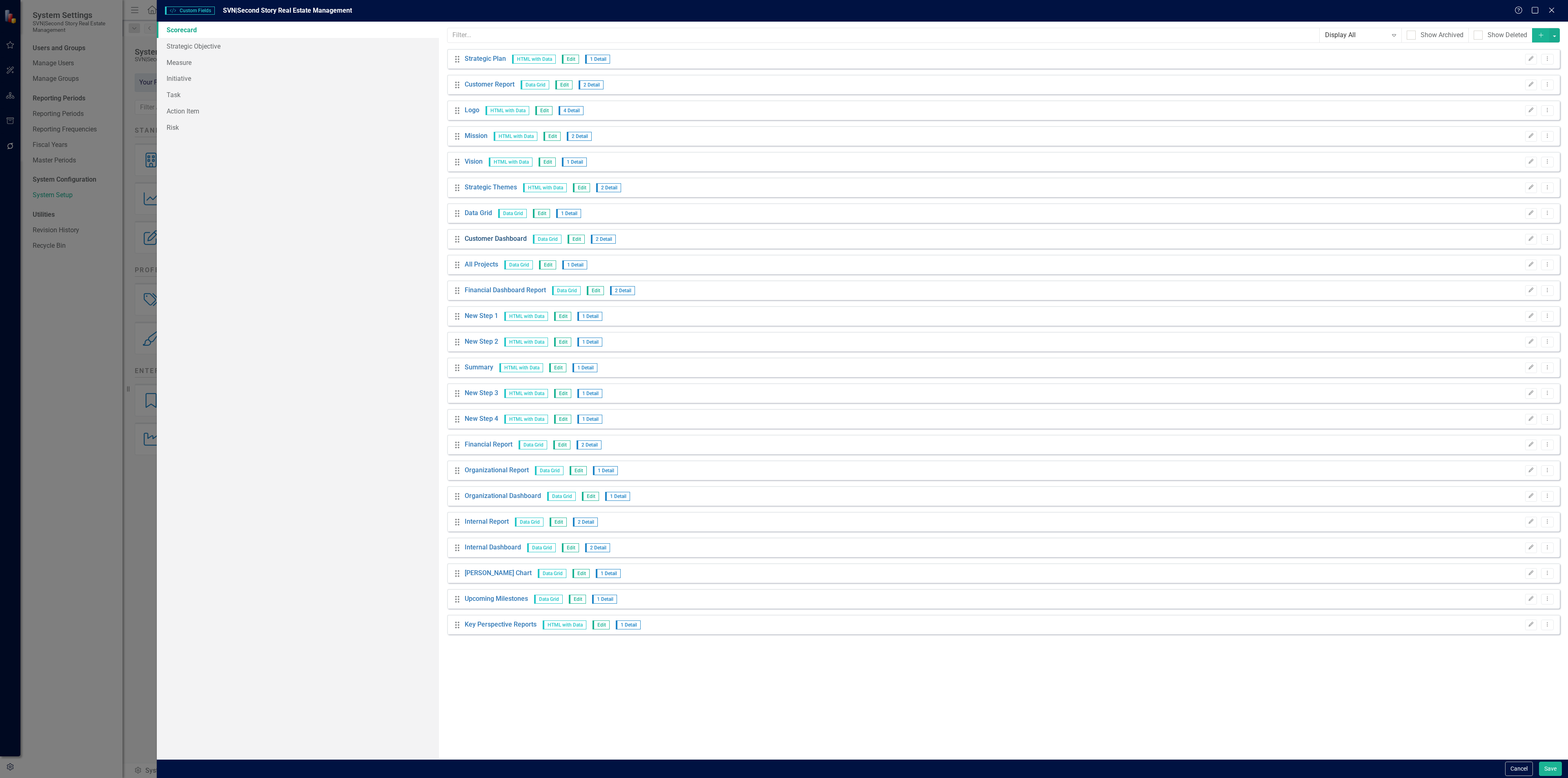
click at [499, 238] on link "Customer Dashboard" at bounding box center [496, 239] width 62 height 10
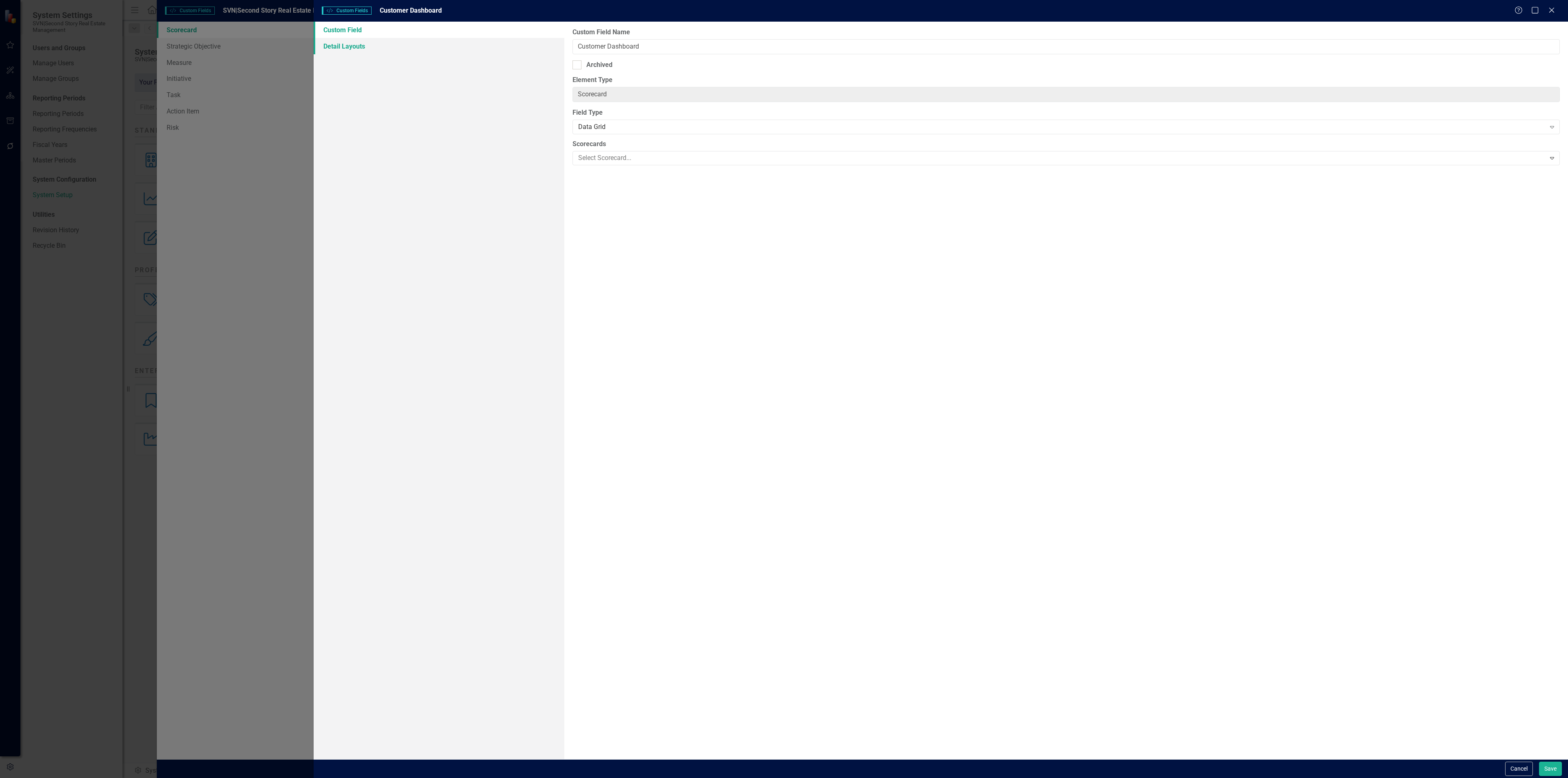
click at [347, 43] on link "Detail Layouts" at bounding box center [438, 46] width 250 height 16
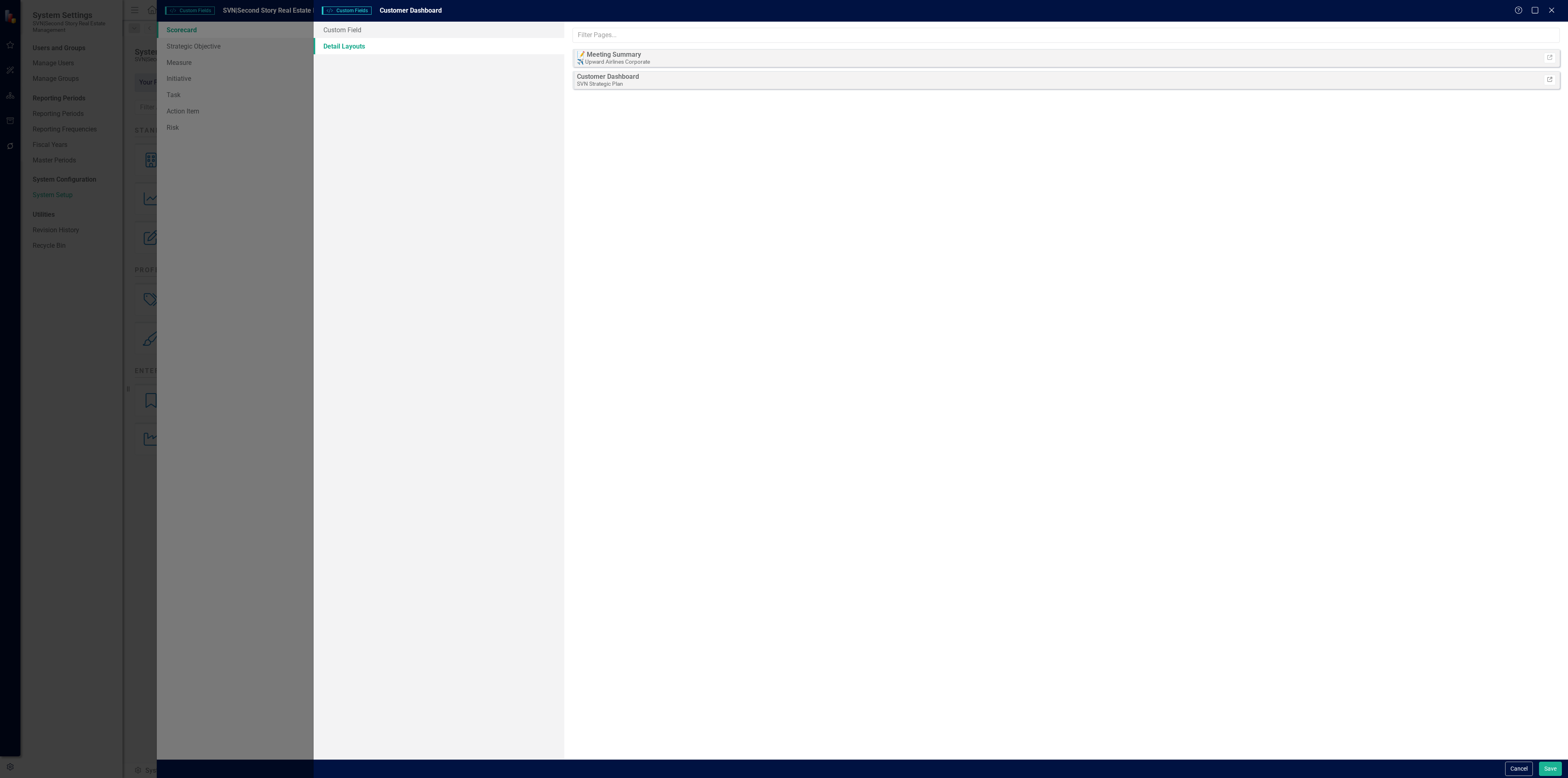
click at [1550, 80] on icon at bounding box center [1550, 79] width 5 height 5
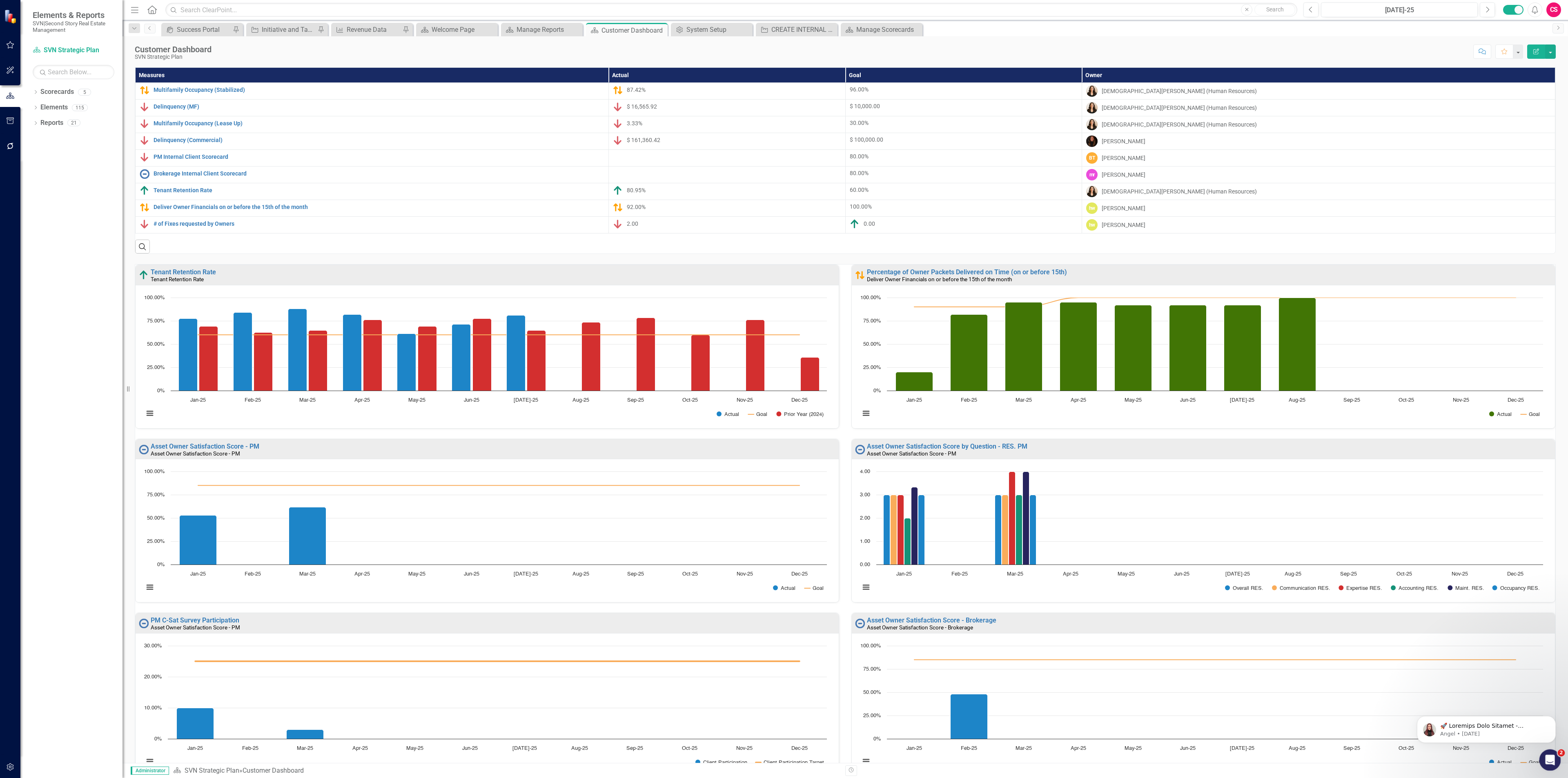
click at [1549, 762] on icon "Open Intercom Messenger" at bounding box center [1549, 759] width 13 height 13
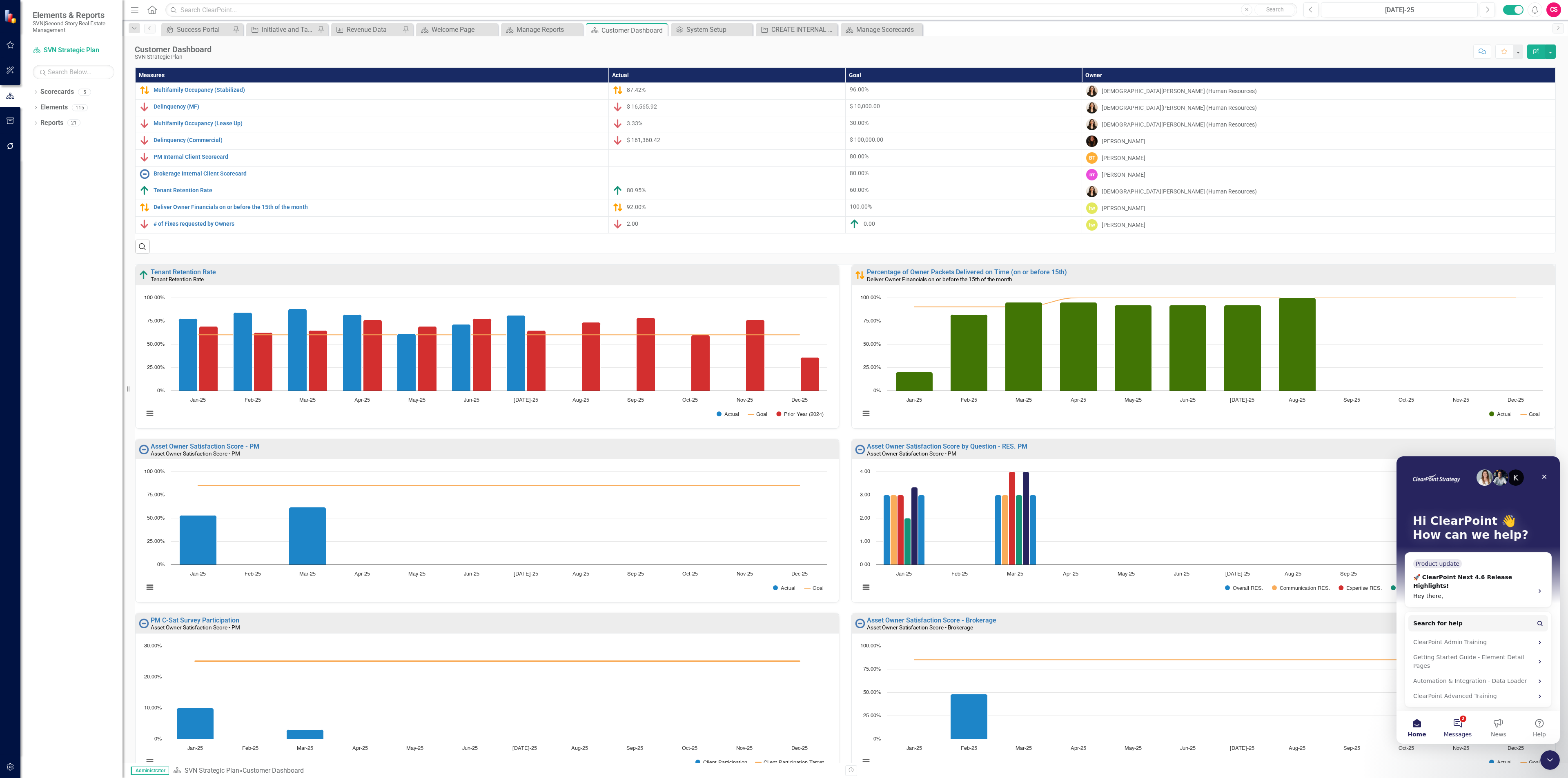
click at [1457, 727] on button "2 Messages" at bounding box center [1458, 727] width 41 height 33
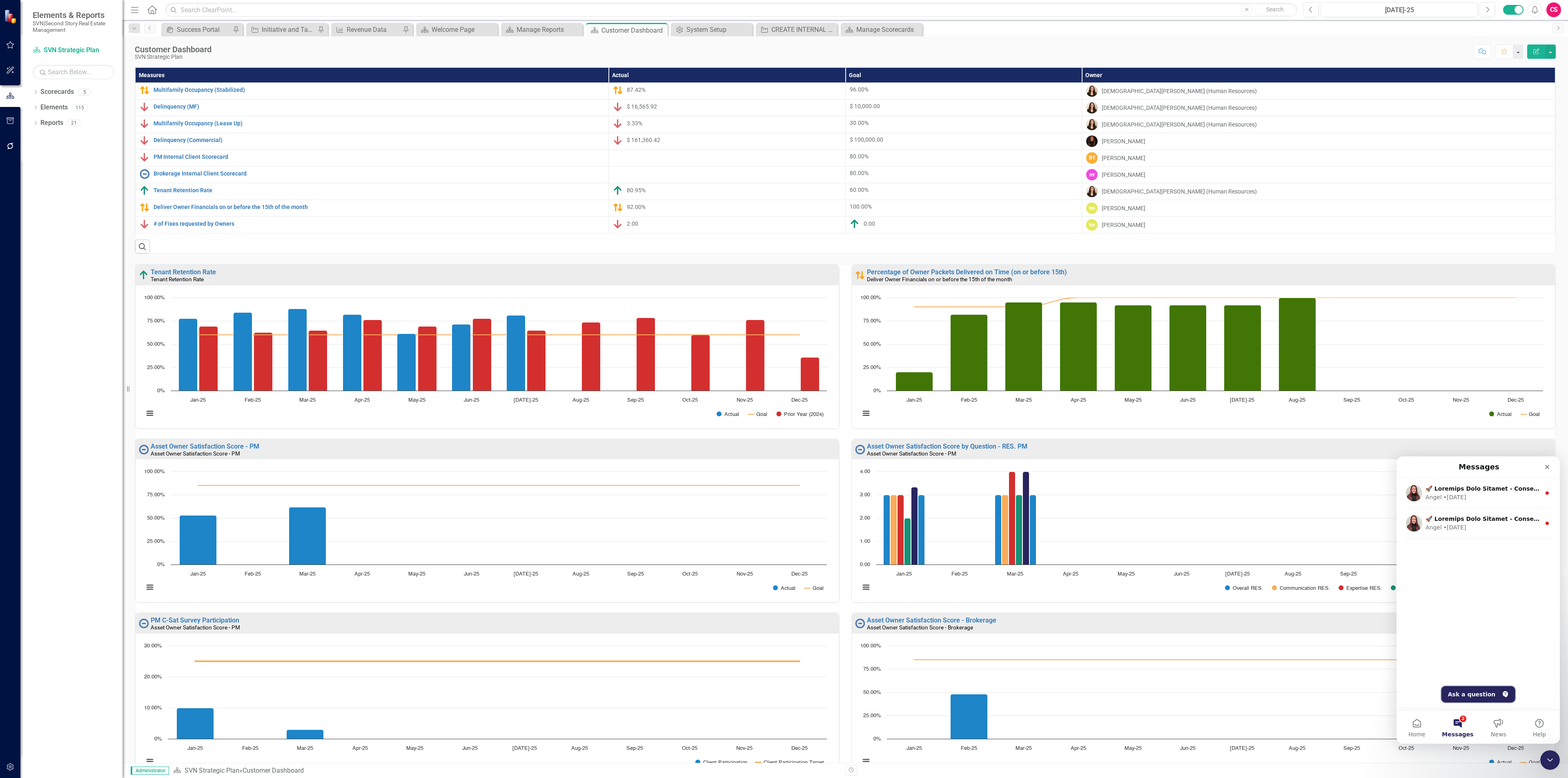
click at [1483, 696] on button "Ask a question" at bounding box center [1478, 694] width 74 height 16
click at [1411, 717] on textarea "how do I remove the charts that are displayed on this page? they seem to be a p…" at bounding box center [1478, 709] width 150 height 22
click at [61, 94] on link "Scorecards" at bounding box center [57, 92] width 34 height 10
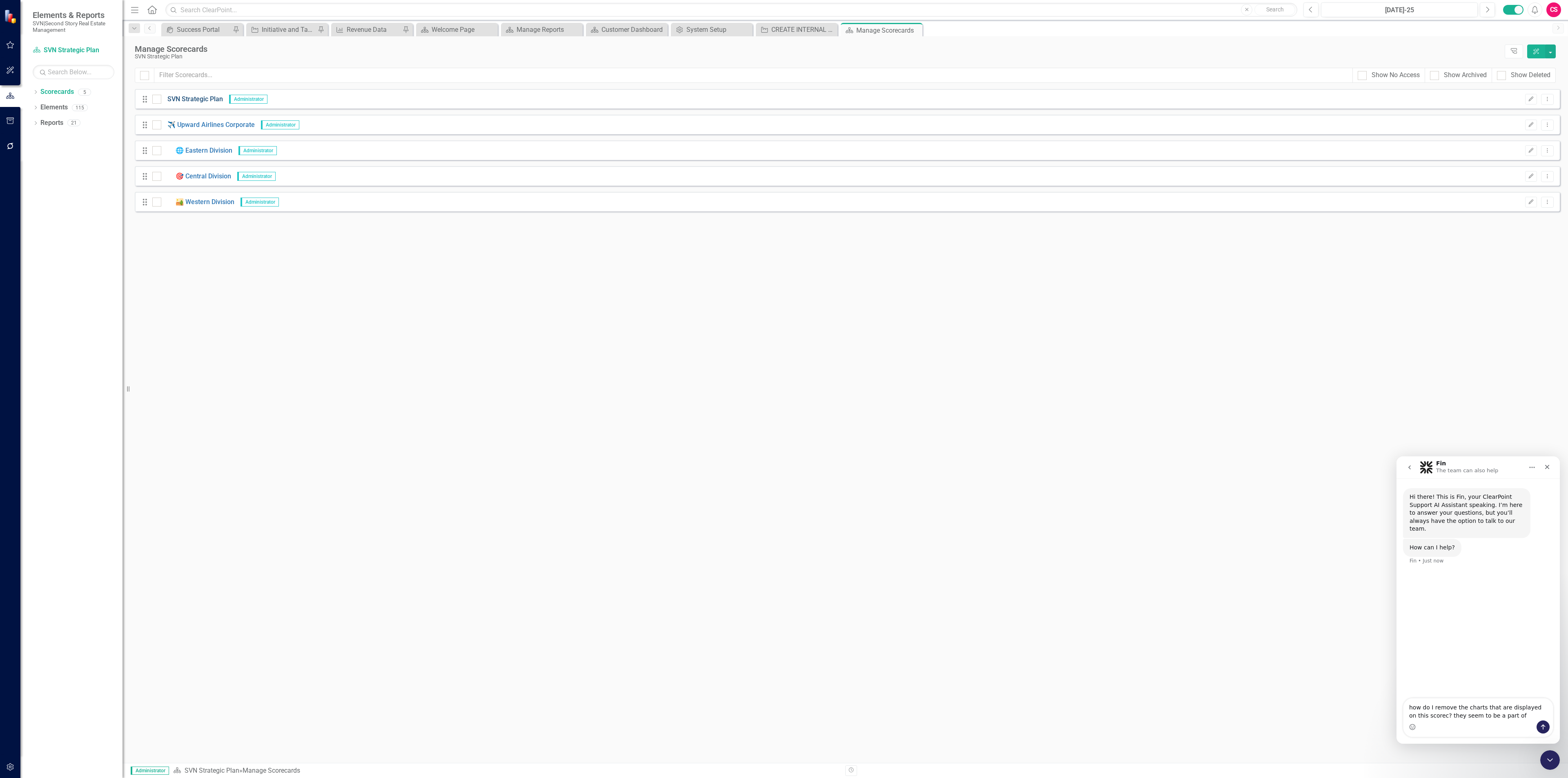
click at [179, 95] on link "SVN Strategic Plan" at bounding box center [192, 99] width 61 height 10
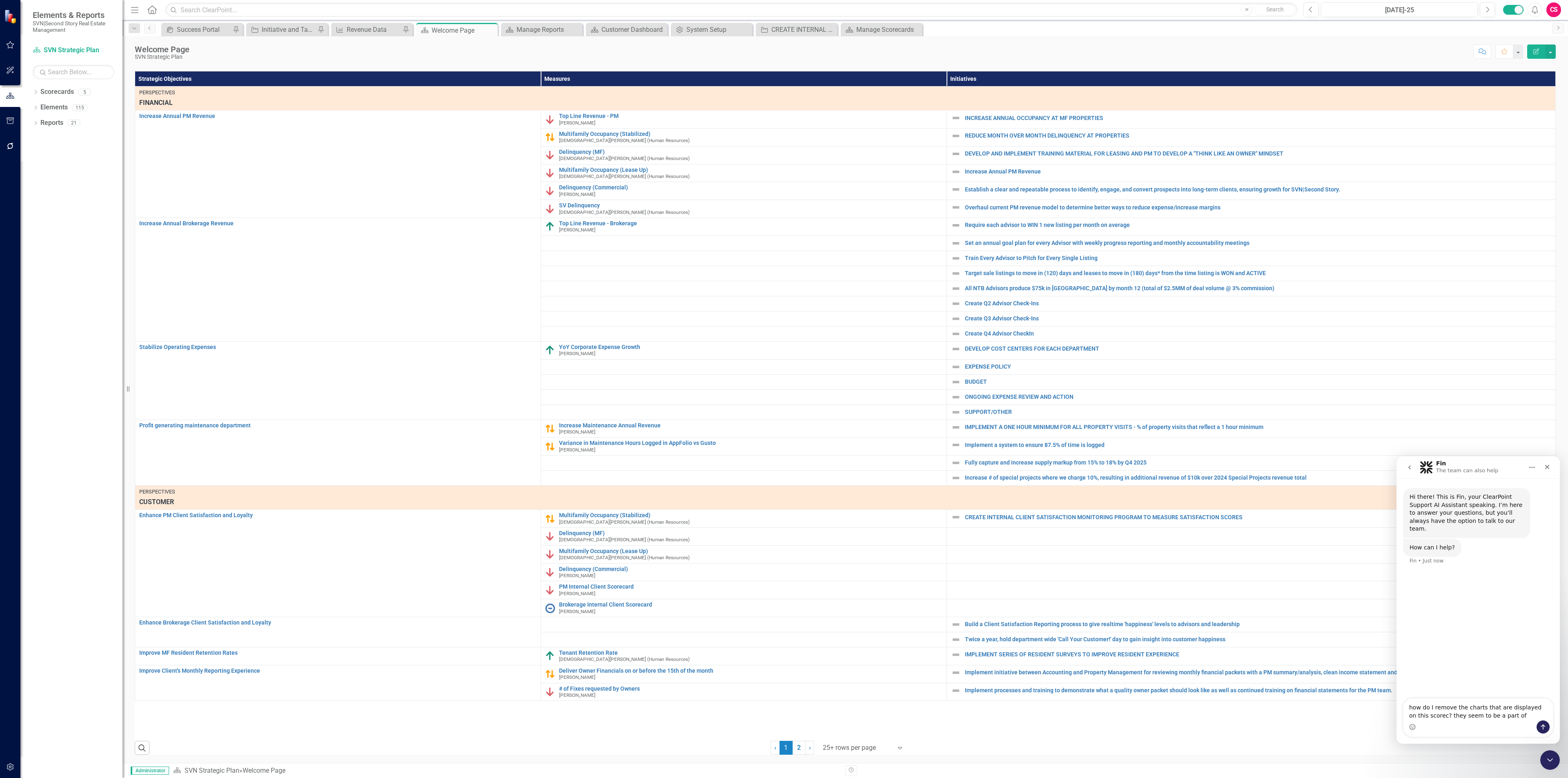
scroll to position [362, 0]
click at [50, 124] on link "Reports" at bounding box center [52, 123] width 23 height 10
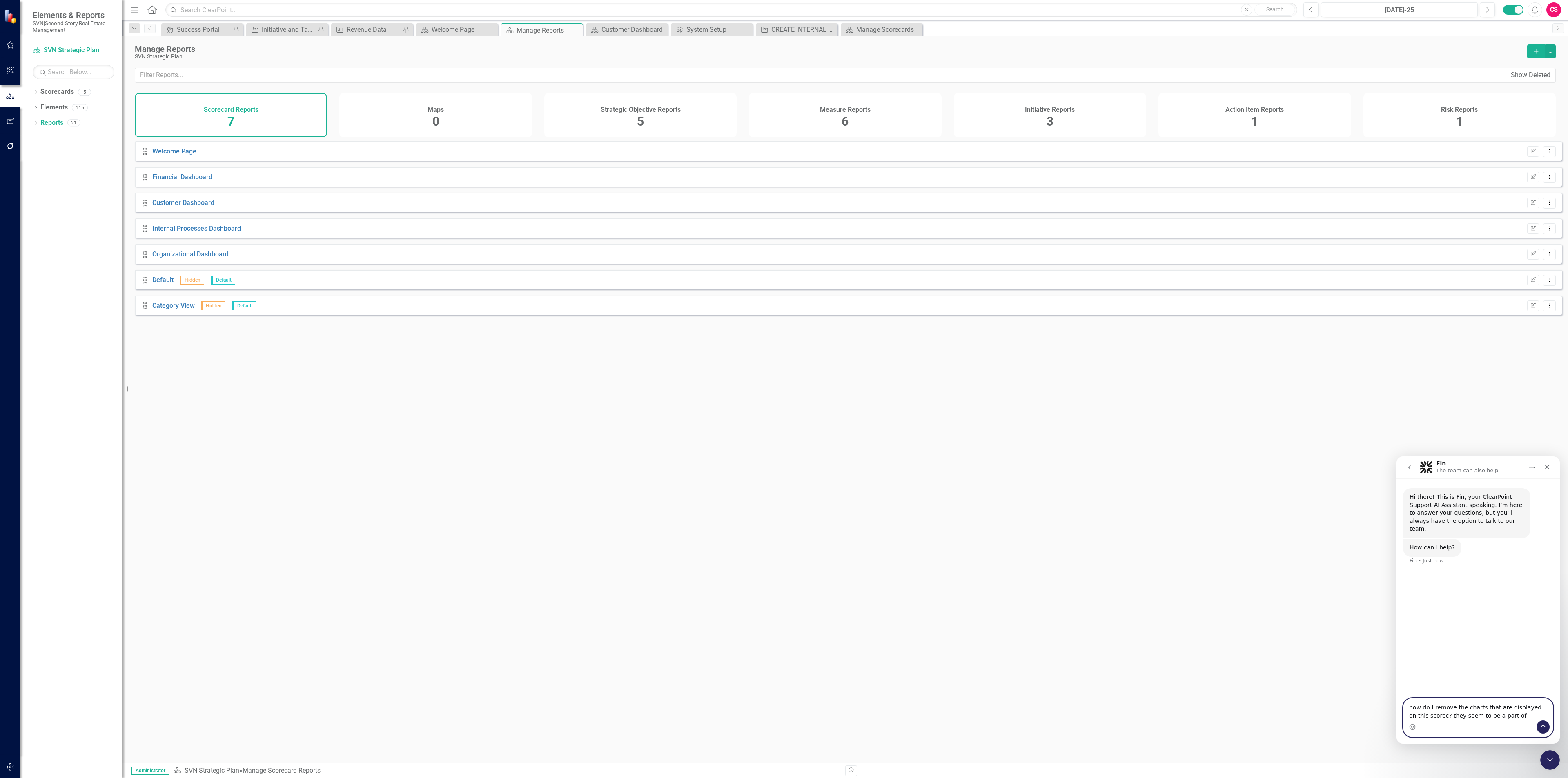
click at [1424, 717] on textarea "how do I remove the charts that are displayed on this scorec? they seem to be a…" at bounding box center [1478, 709] width 150 height 22
click at [1426, 717] on textarea "how do I remove the charts that are displayed on this scorec? they seem to be a…" at bounding box center [1478, 709] width 150 height 22
click at [1519, 714] on textarea "how do I remove the charts that are displayed on this scorecard report? they se…" at bounding box center [1478, 706] width 150 height 30
click at [1531, 711] on textarea "how do I remove the charts that are displayed on this scorecard report? they se…" at bounding box center [1478, 706] width 150 height 30
type textarea "how do I remove the charts that are displayed on this scorecard report? they se…"
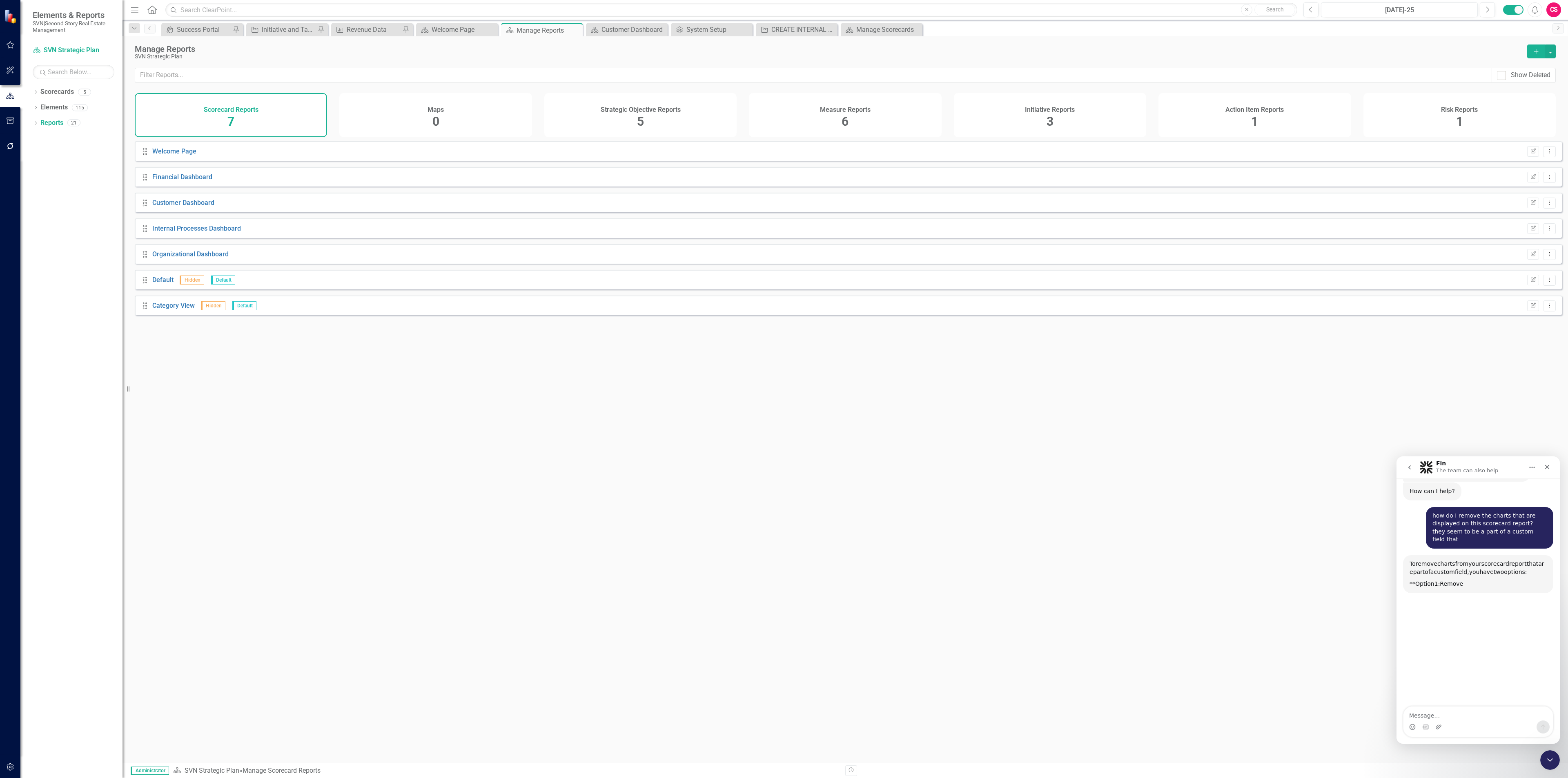
scroll to position [78, 0]
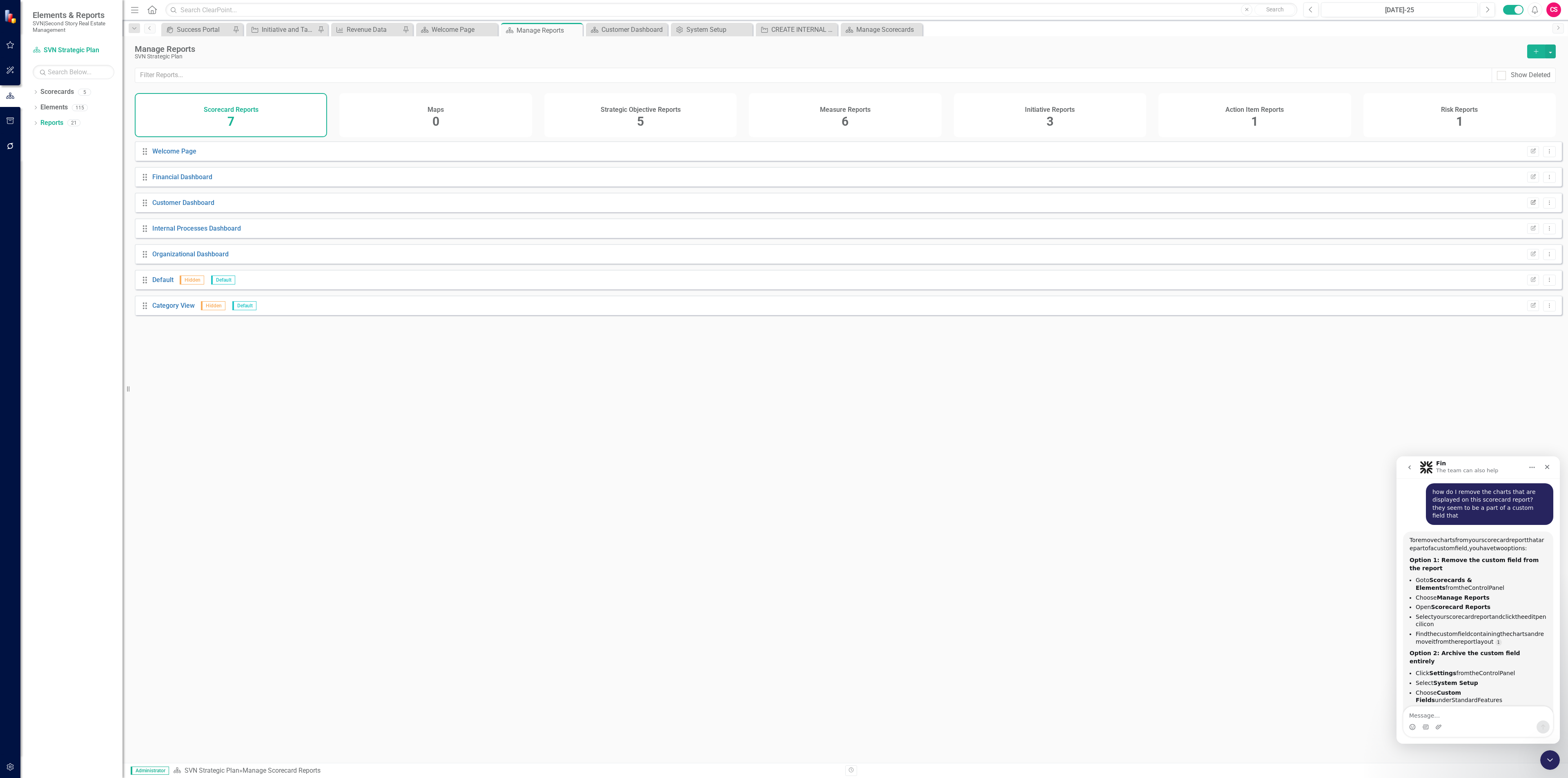
click at [1531, 206] on icon "Edit Report" at bounding box center [1534, 203] width 6 height 5
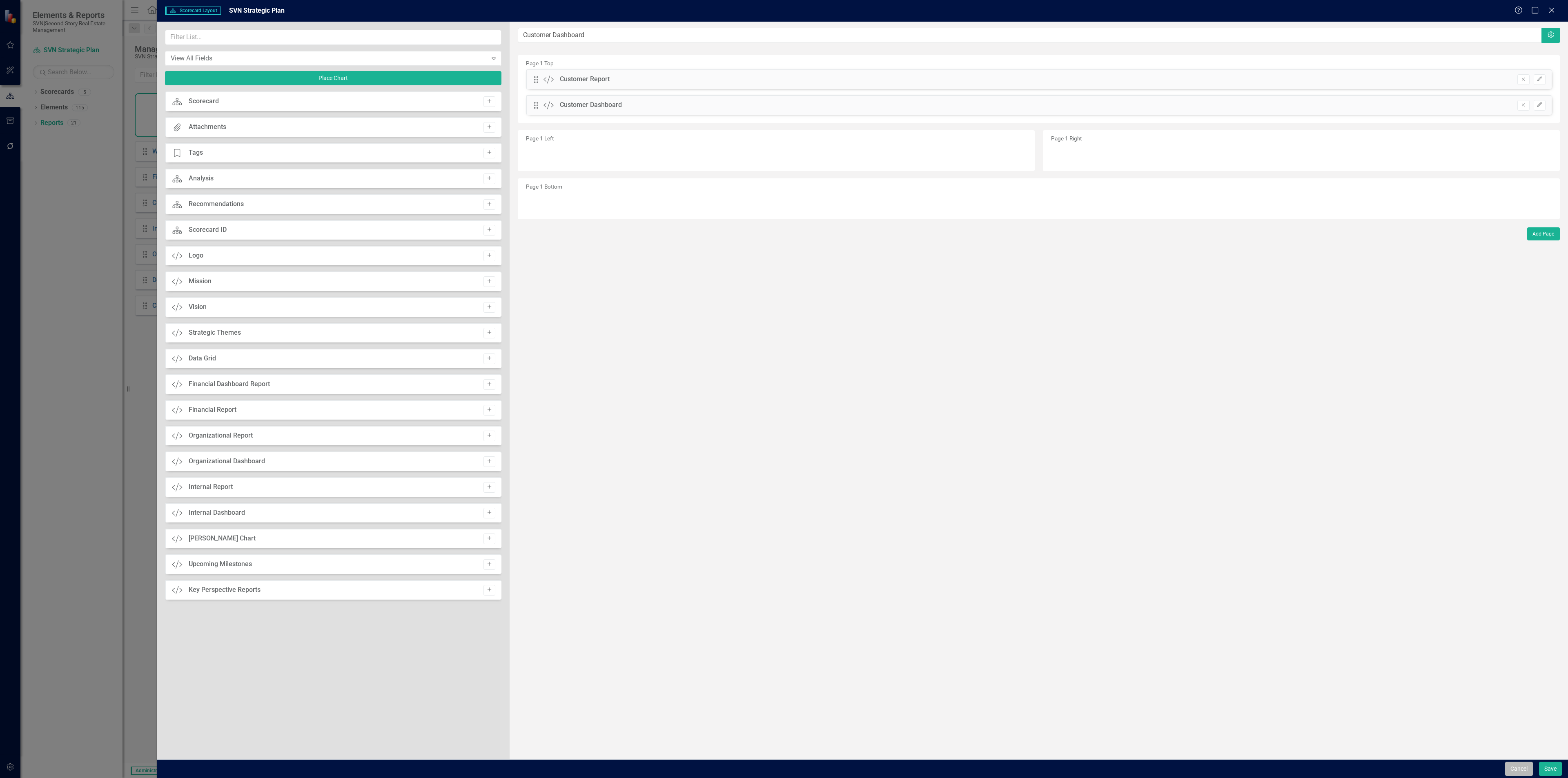
click at [1526, 767] on button "Cancel" at bounding box center [1519, 768] width 28 height 14
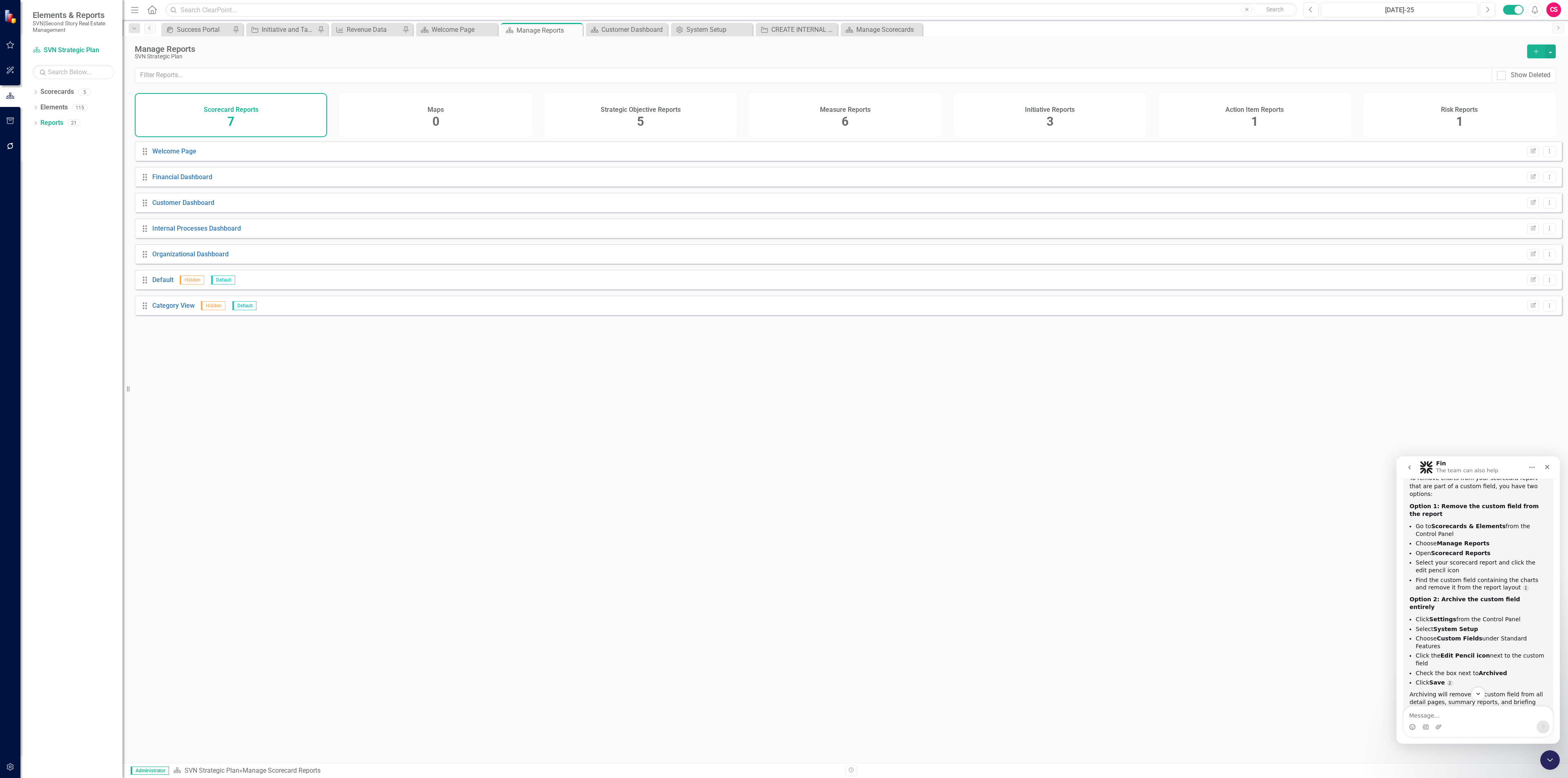
scroll to position [143, 0]
click at [1450, 719] on textarea "Message…" at bounding box center [1478, 713] width 150 height 14
type textarea "I only want to remove some of the charts from that custom field, not the entire…"
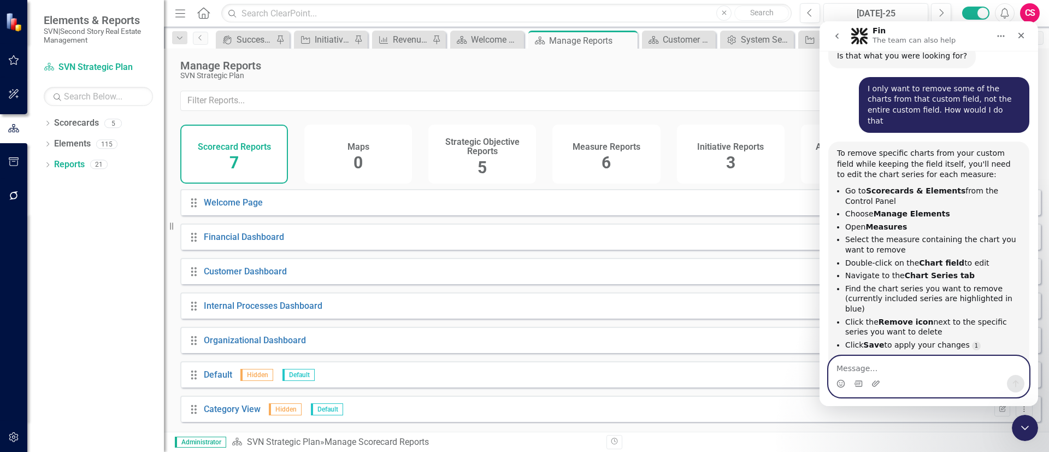
scroll to position [541, 0]
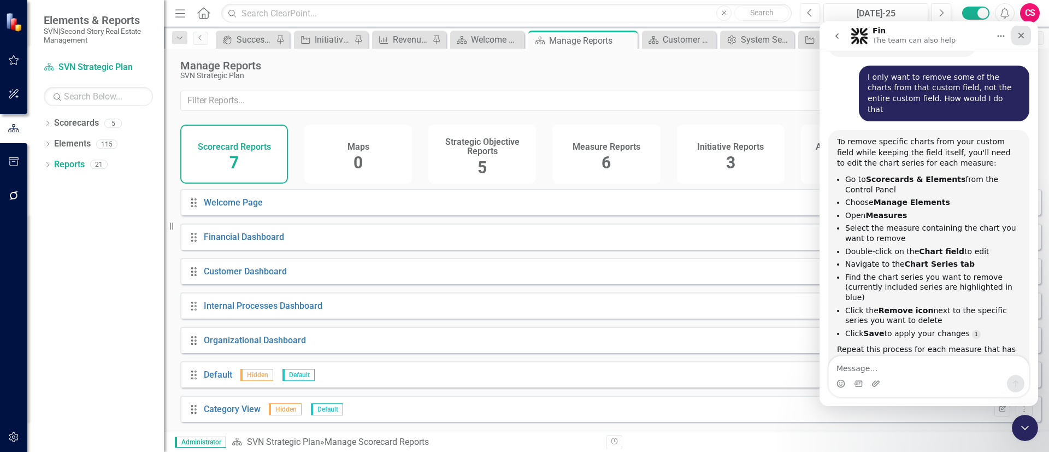
click at [1024, 35] on icon "Close" at bounding box center [1020, 35] width 9 height 9
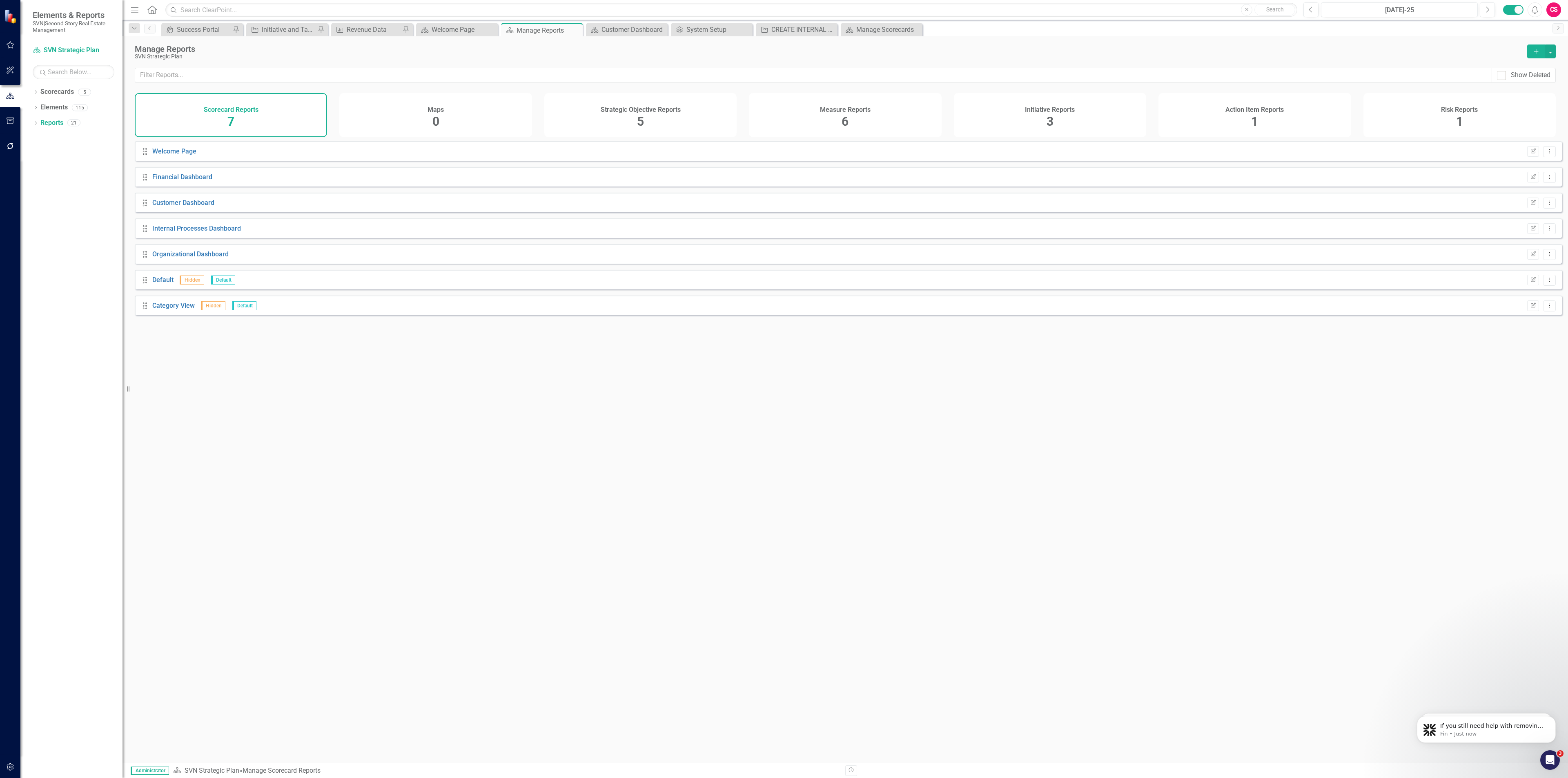
scroll to position [457, 0]
drag, startPoint x: 1550, startPoint y: 209, endPoint x: 1544, endPoint y: 209, distance: 6.0
click at [1550, 209] on div "Drag Customer Dashboard Edit Report Dropdown Menu" at bounding box center [848, 203] width 1427 height 19
click at [1546, 206] on icon "Dropdown Menu" at bounding box center [1549, 203] width 7 height 5
click at [1528, 220] on link "Edit Report Edit Report" at bounding box center [1516, 223] width 67 height 15
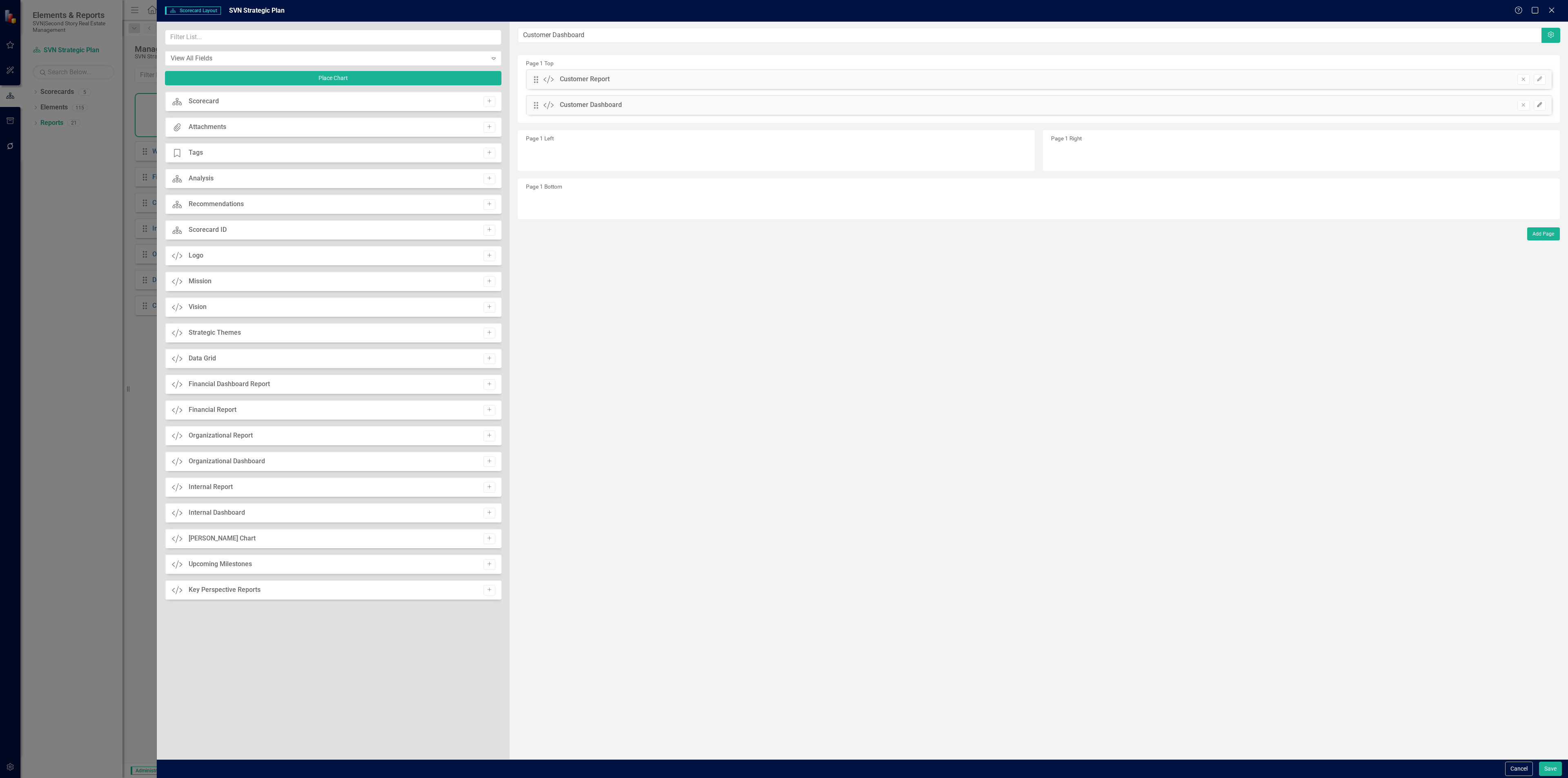
click at [1537, 103] on icon "Edit" at bounding box center [1540, 105] width 6 height 5
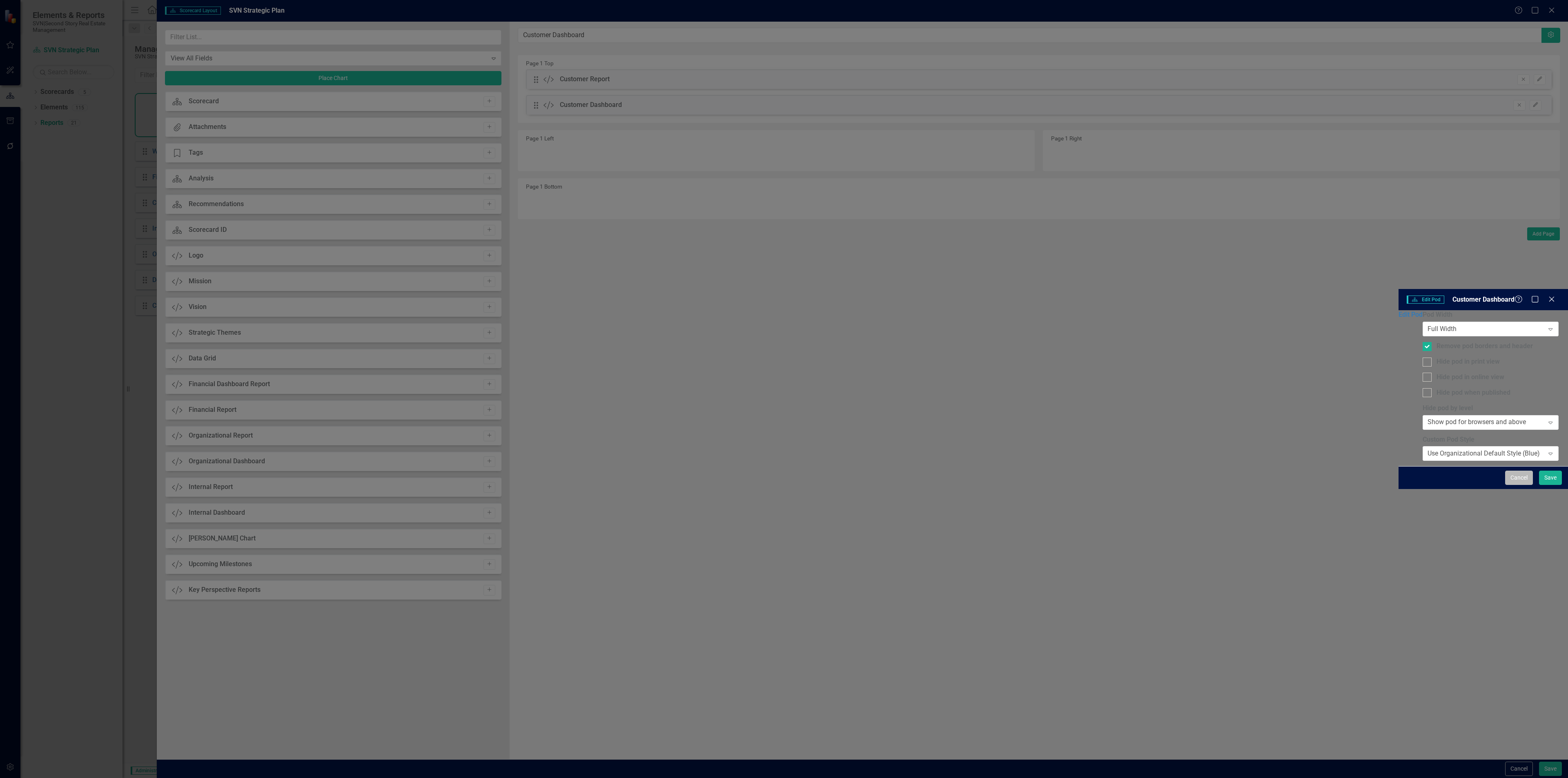
click at [1511, 485] on button "Cancel" at bounding box center [1519, 478] width 28 height 14
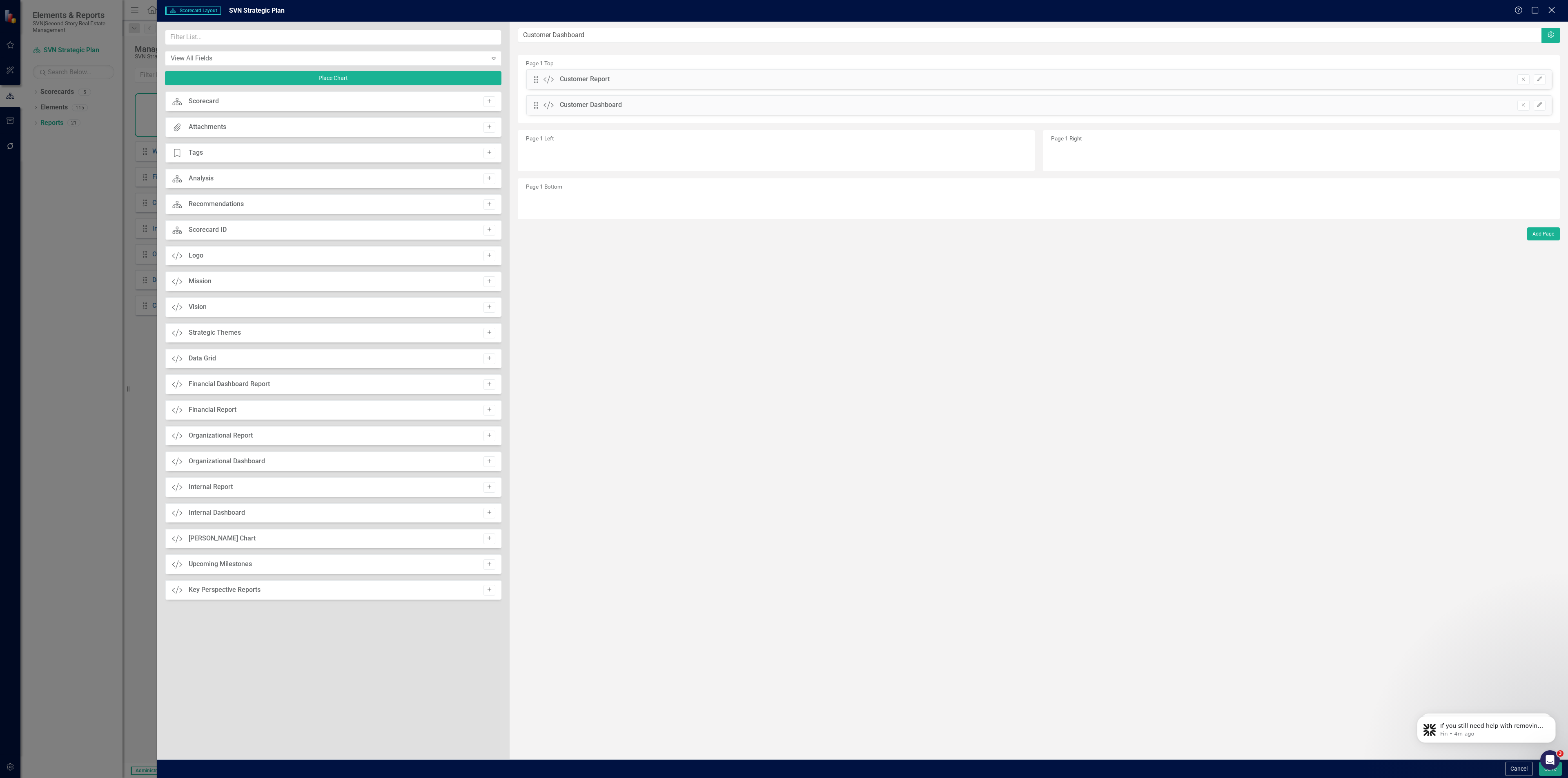
click at [1550, 8] on icon "Close" at bounding box center [1552, 10] width 10 height 7
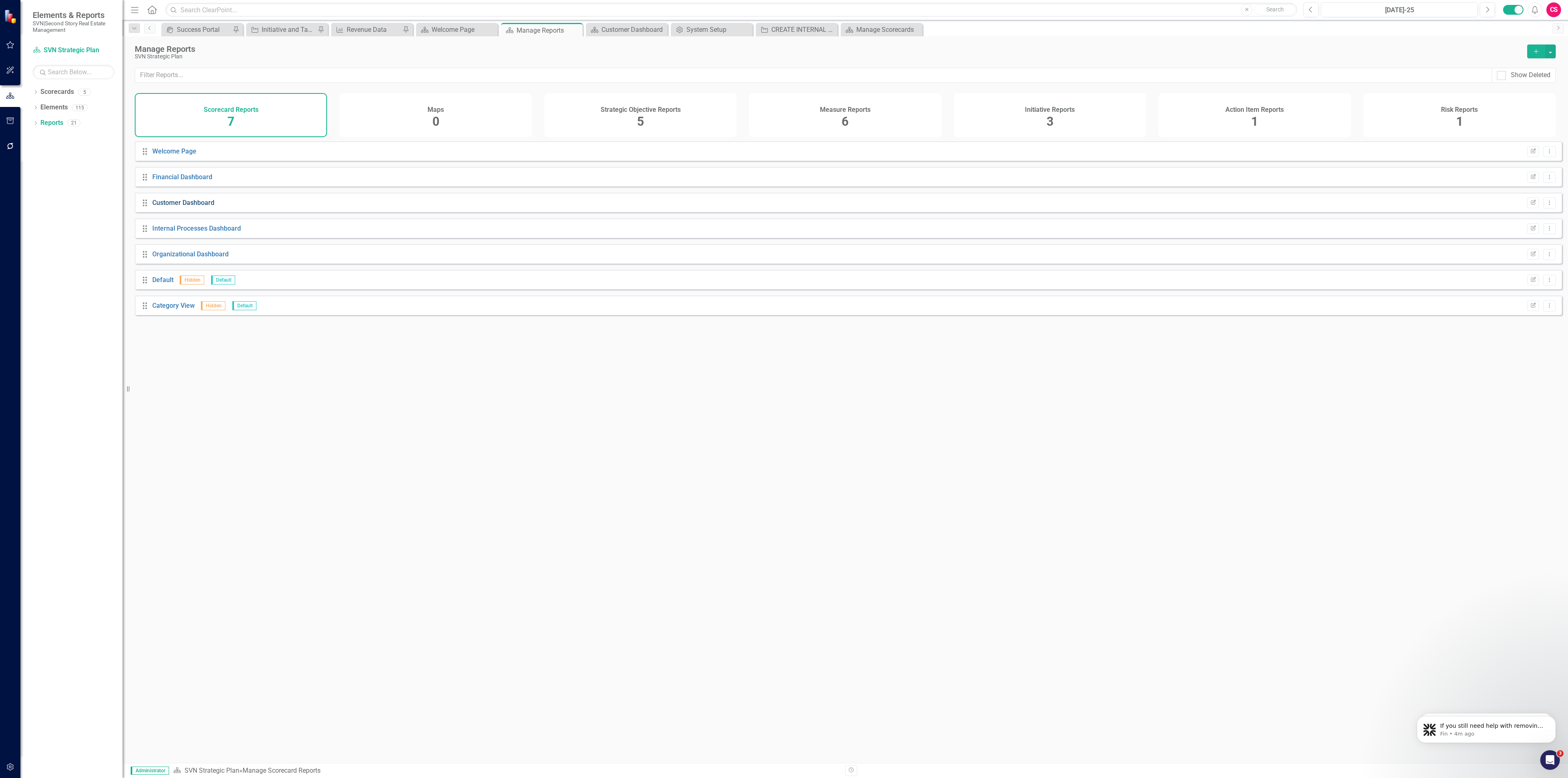
click at [201, 206] on link "Customer Dashboard" at bounding box center [183, 203] width 62 height 7
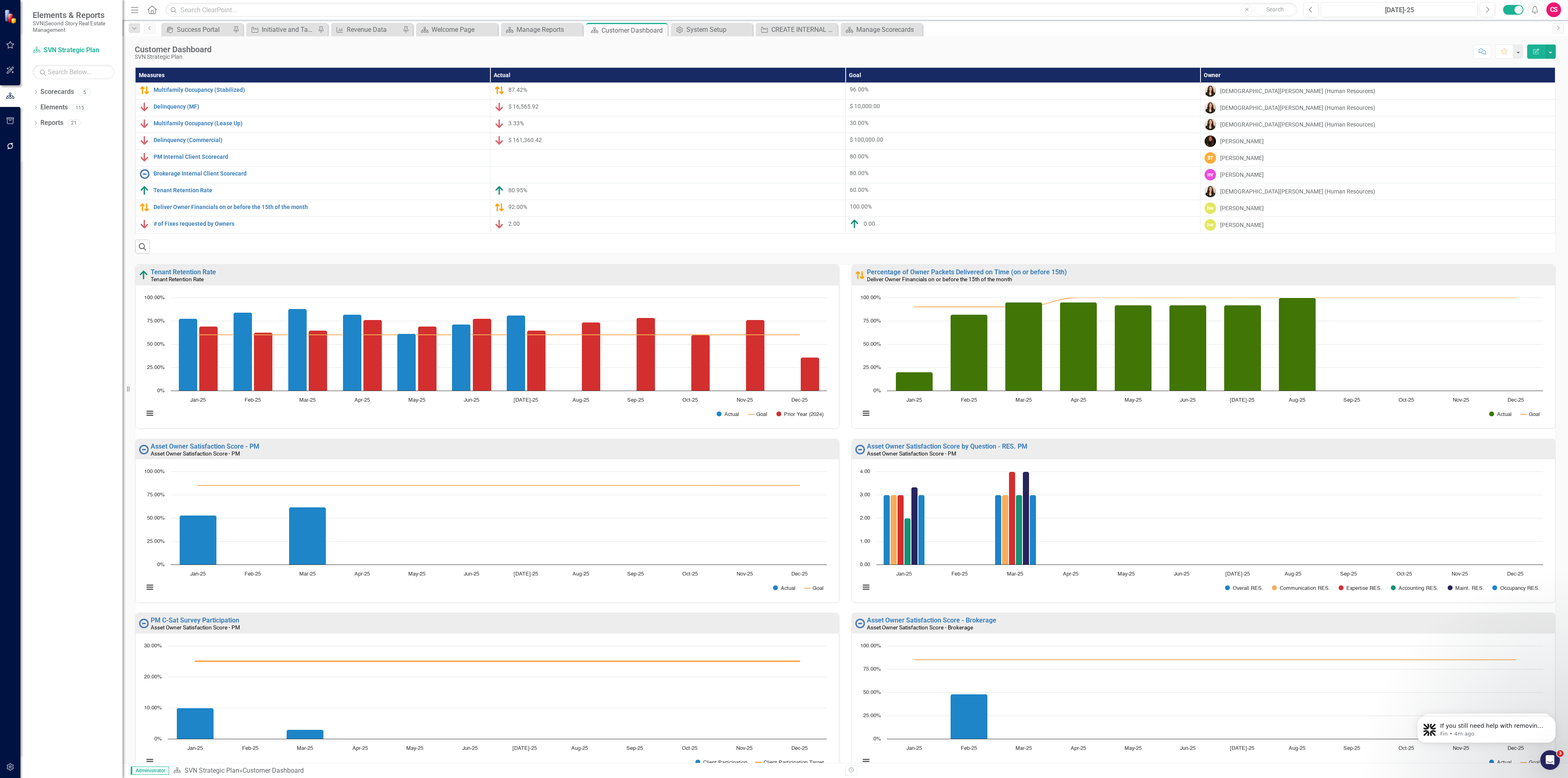
click at [846, 324] on div "Percentage of Owner Packets Delivered on Time (on or before 15th) Deliver Owner…" at bounding box center [1204, 351] width 716 height 174
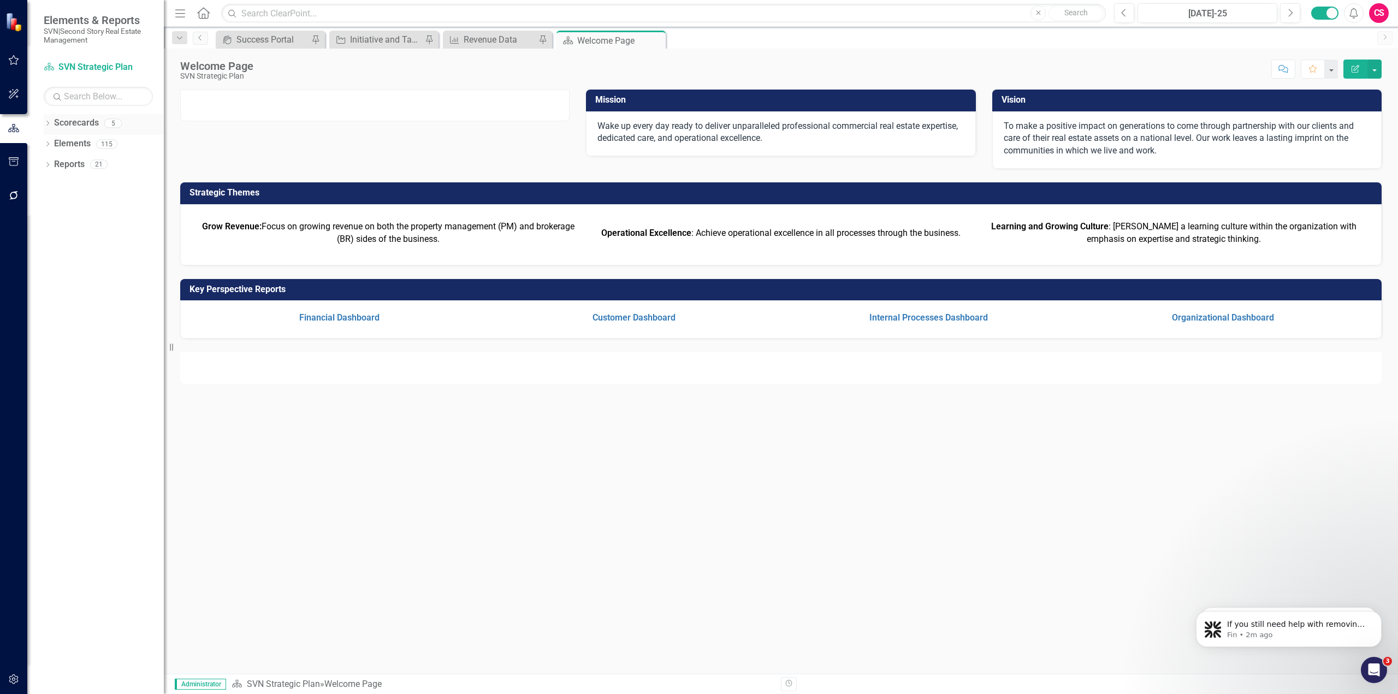
click at [69, 127] on link "Scorecards" at bounding box center [76, 123] width 45 height 13
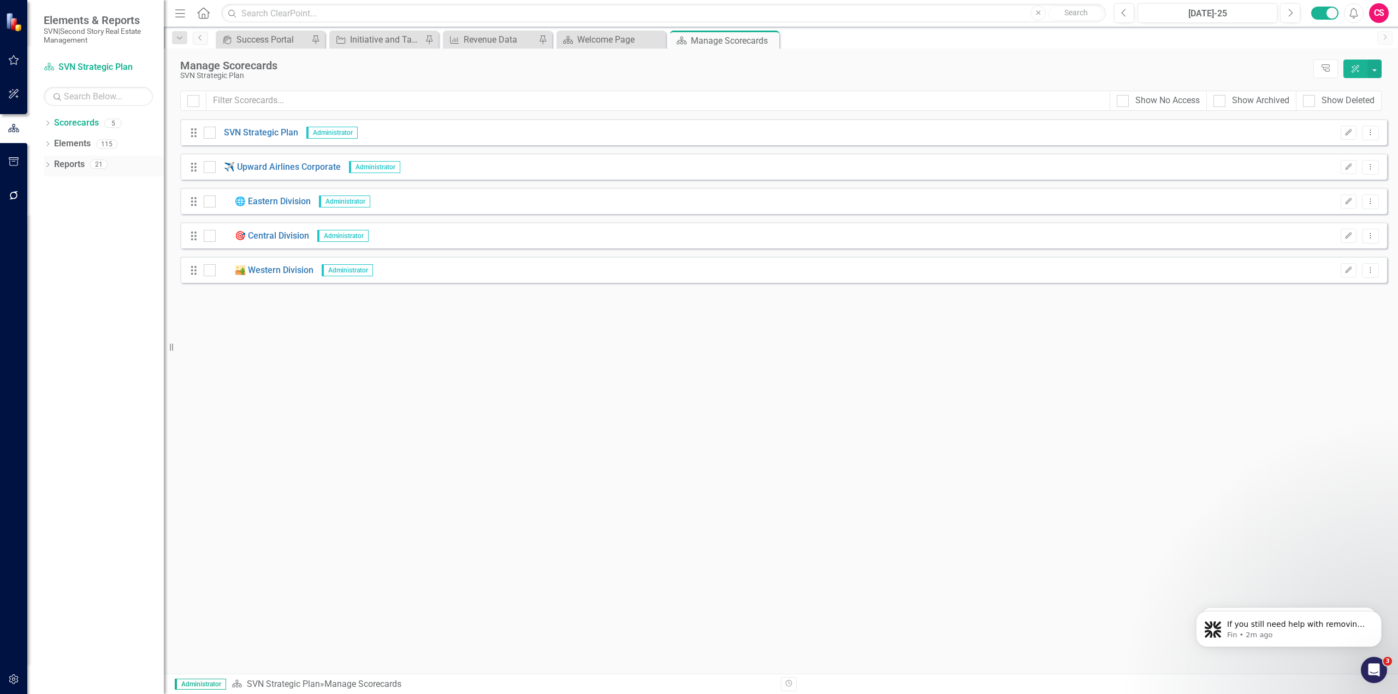
click at [71, 158] on link "Reports" at bounding box center [69, 164] width 31 height 13
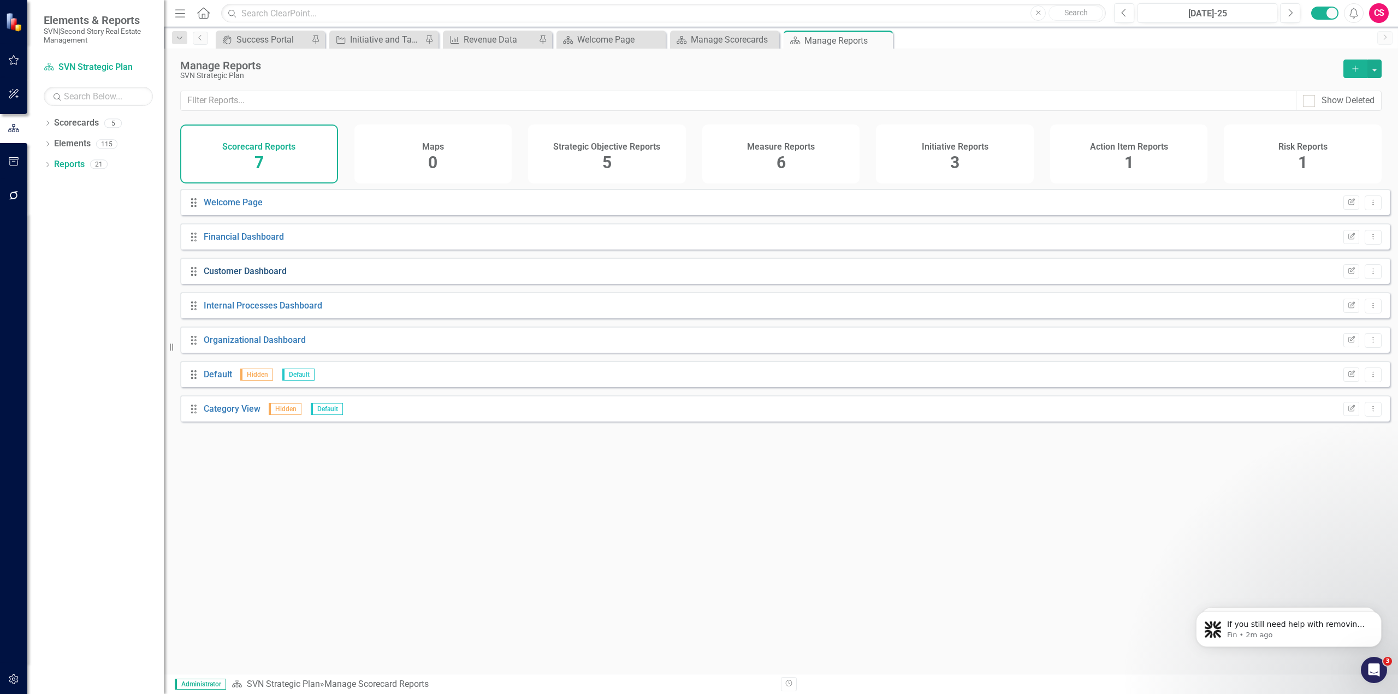
click at [245, 276] on link "Customer Dashboard" at bounding box center [245, 271] width 83 height 10
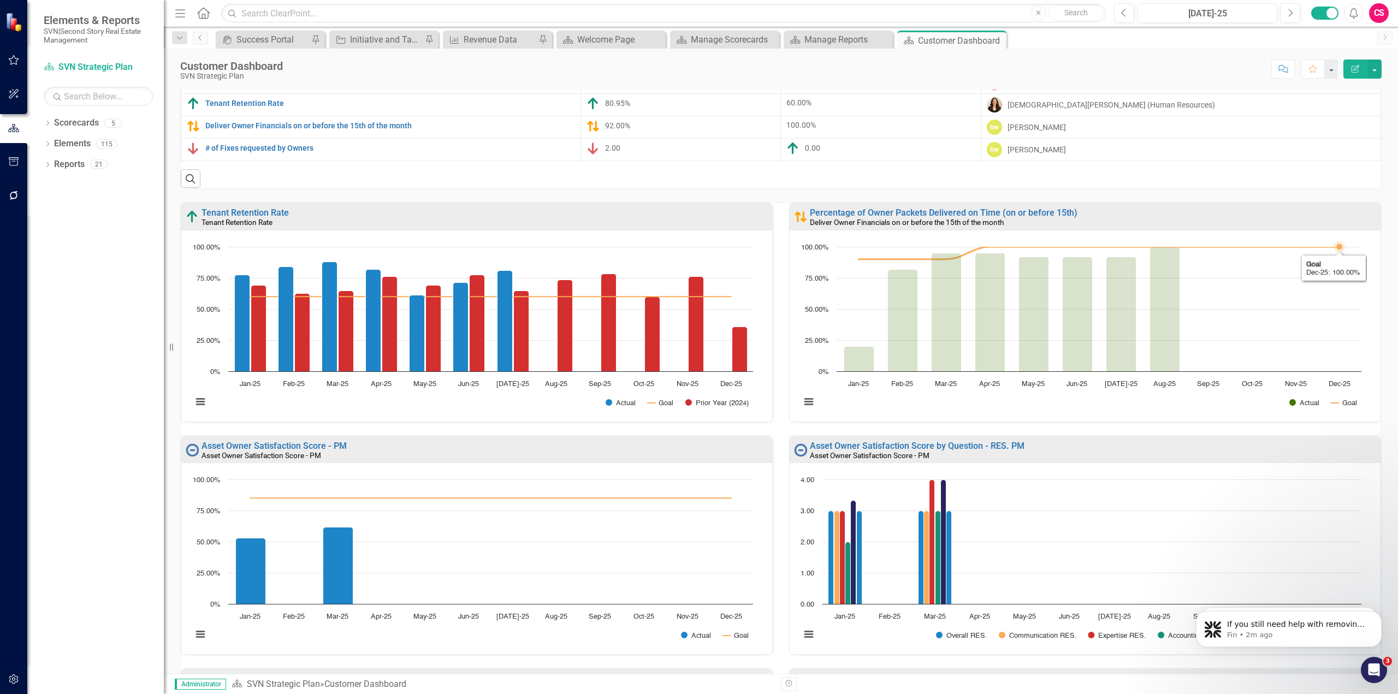
scroll to position [149, 0]
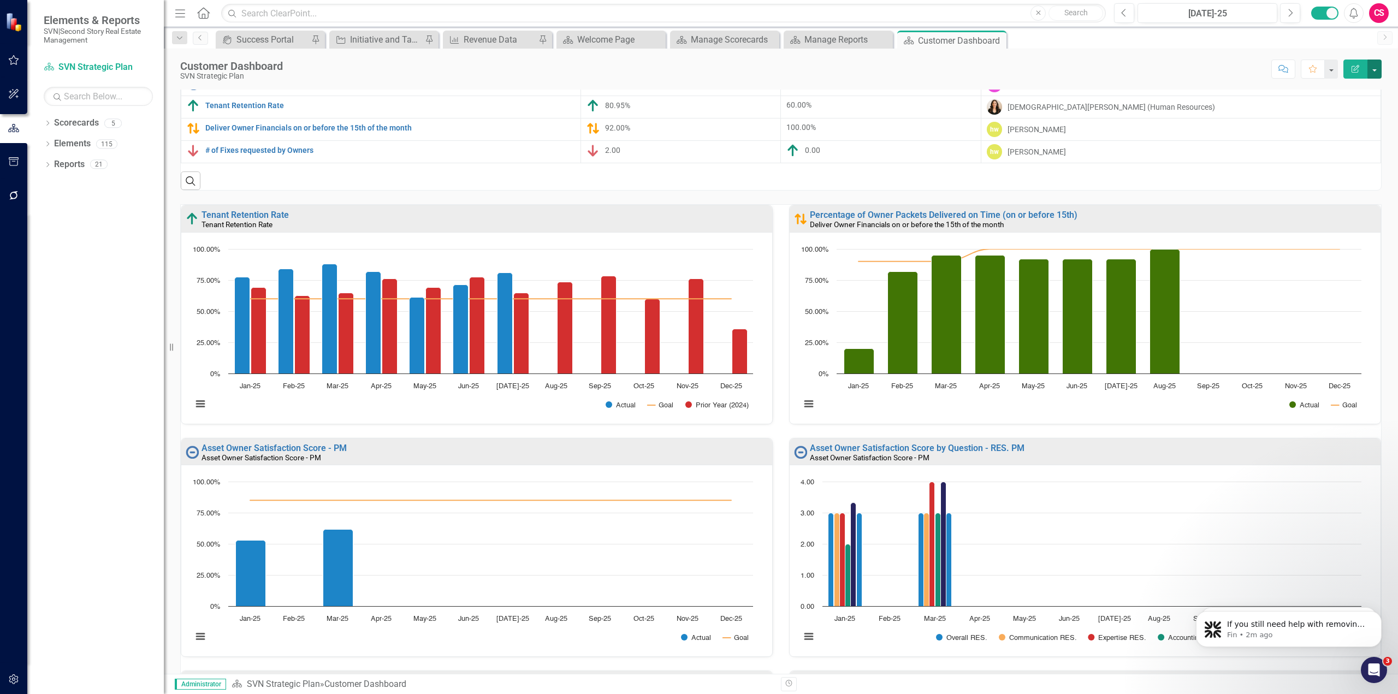
click at [1373, 70] on button "button" at bounding box center [1375, 69] width 14 height 19
click at [1349, 105] on link "Edit Report Edit Layout" at bounding box center [1337, 109] width 88 height 20
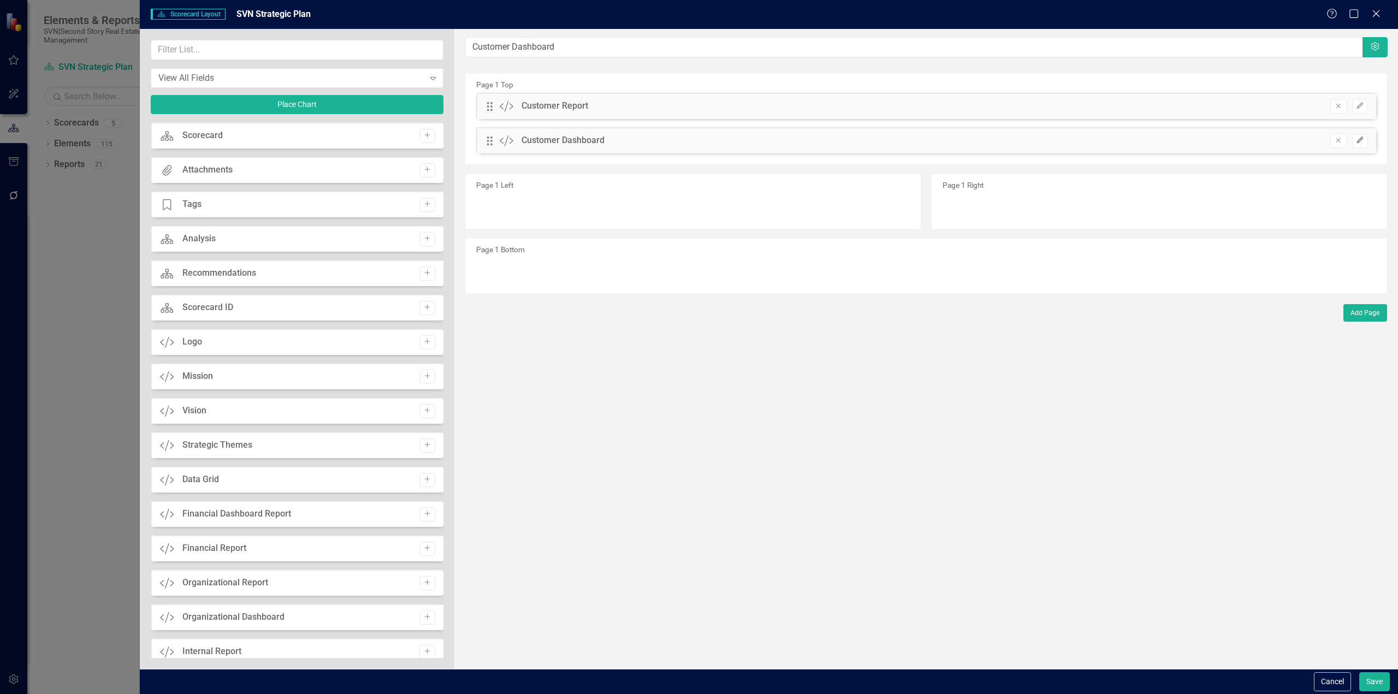
click at [1359, 140] on icon "Edit" at bounding box center [1360, 140] width 8 height 7
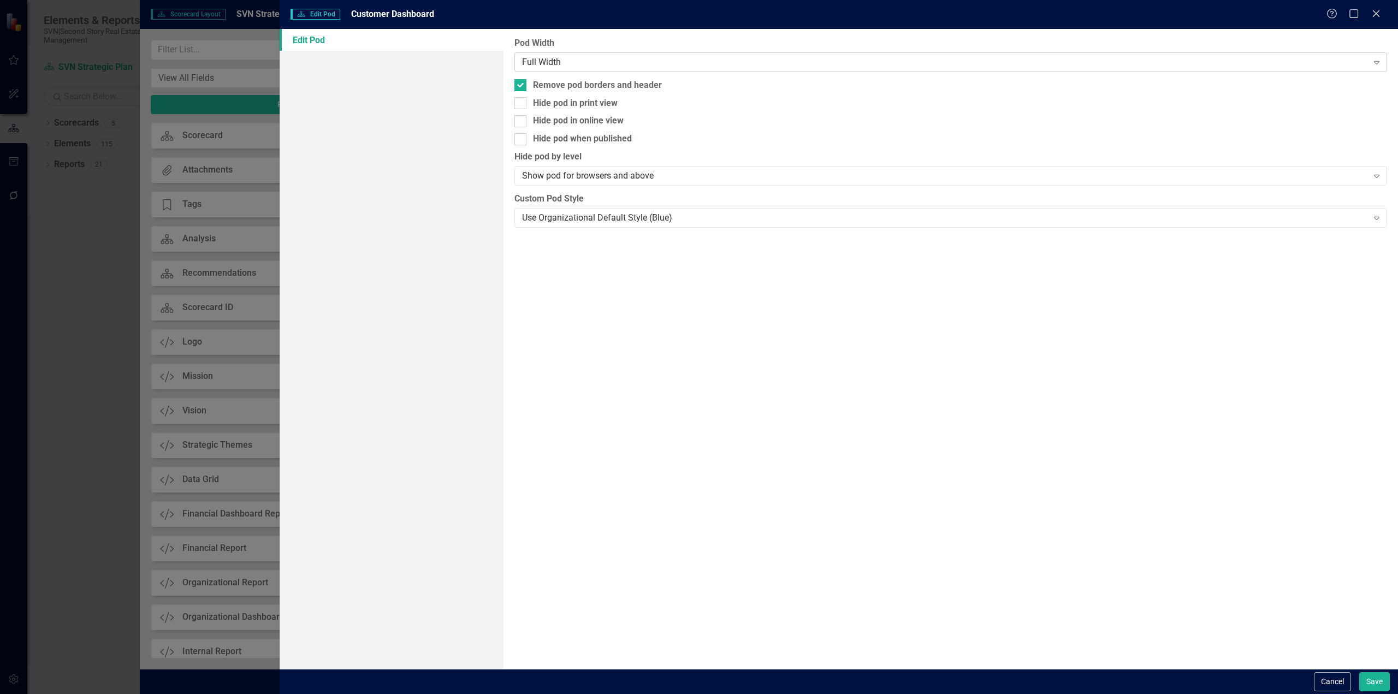
click at [967, 63] on div "Full Width" at bounding box center [945, 62] width 846 height 13
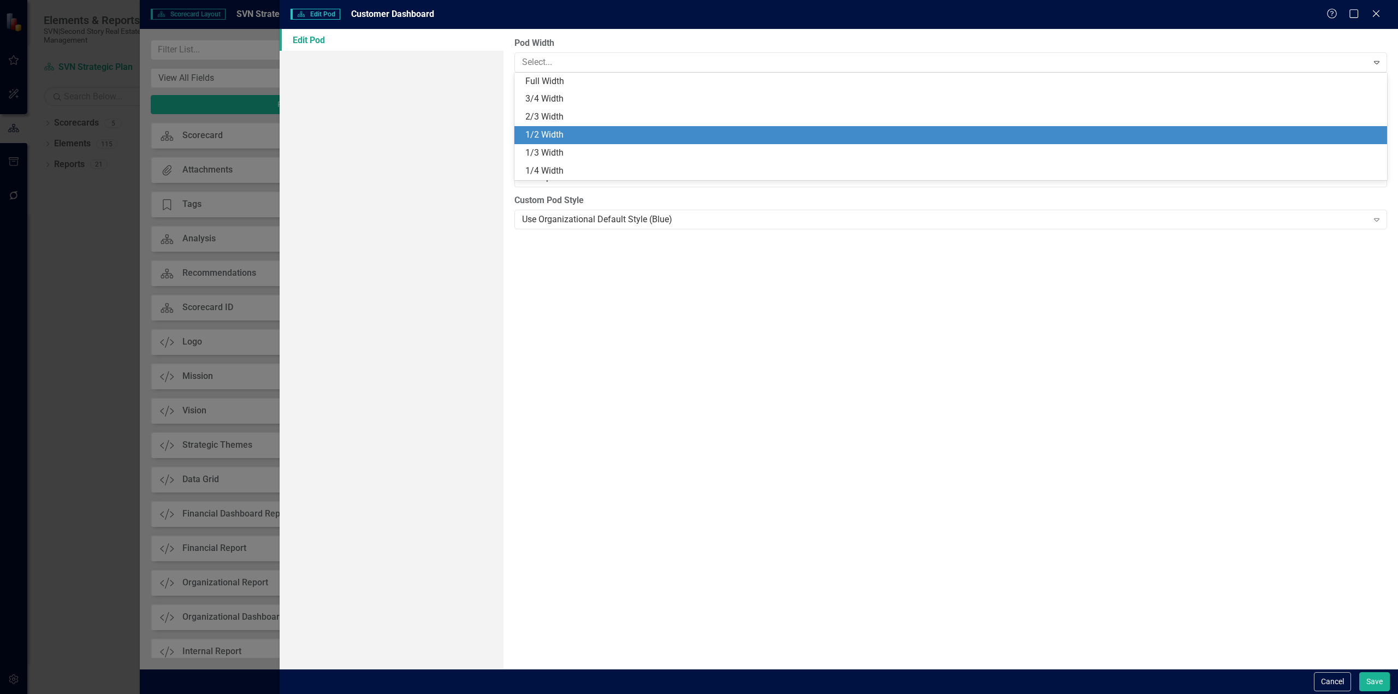
click at [664, 138] on div "1/2 Width" at bounding box center [952, 135] width 855 height 13
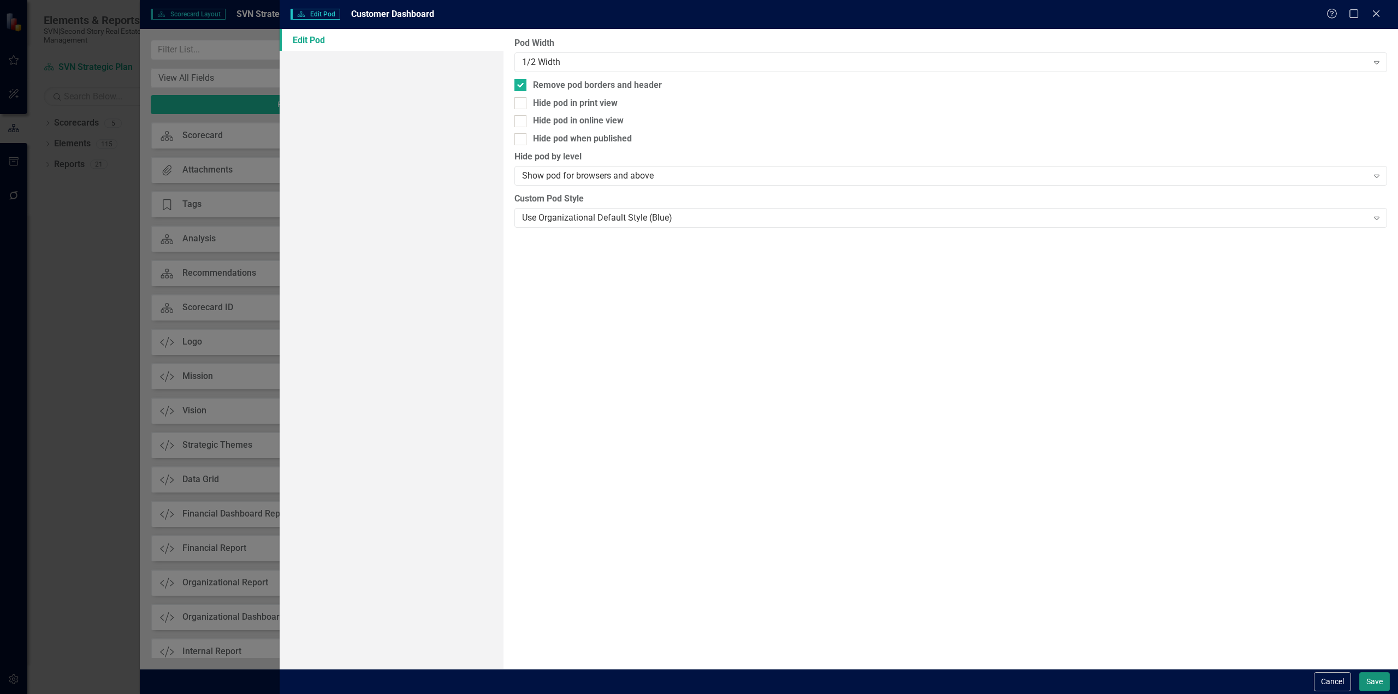
click at [1378, 680] on button "Save" at bounding box center [1374, 681] width 31 height 19
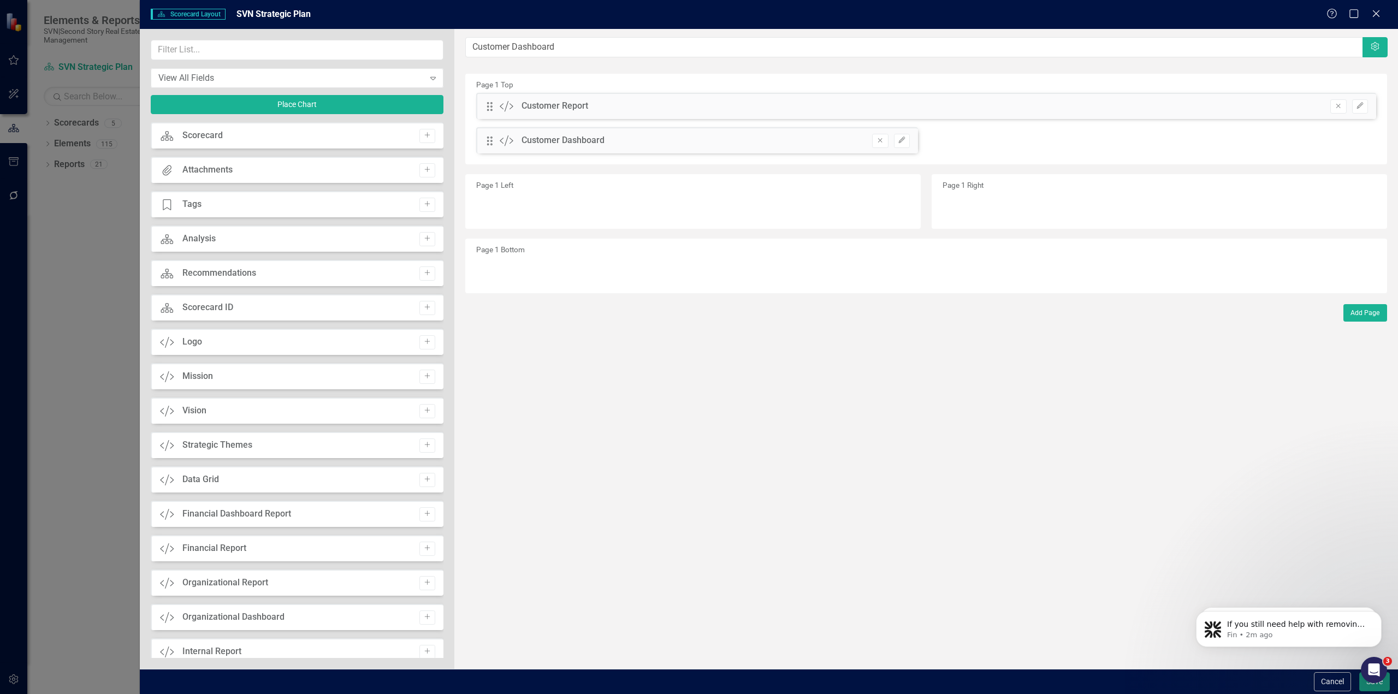
click at [1364, 688] on button "Save" at bounding box center [1374, 681] width 31 height 19
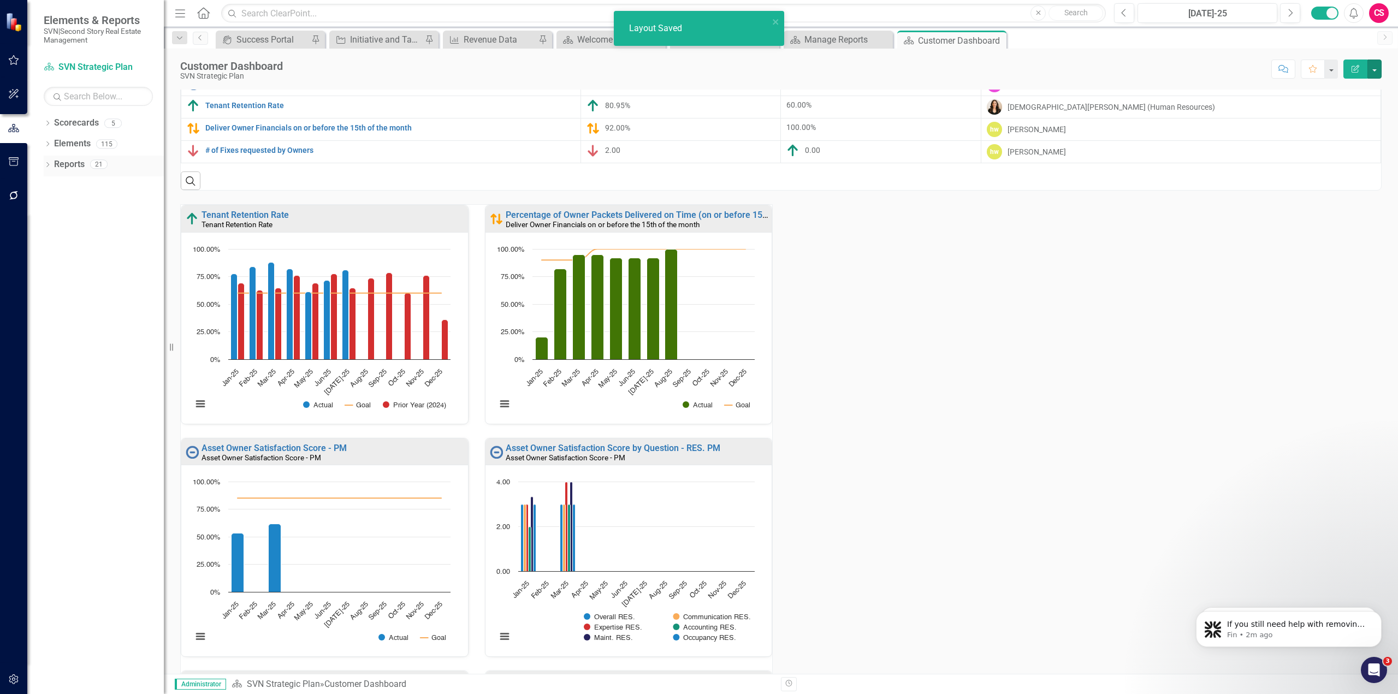
scroll to position [0, 0]
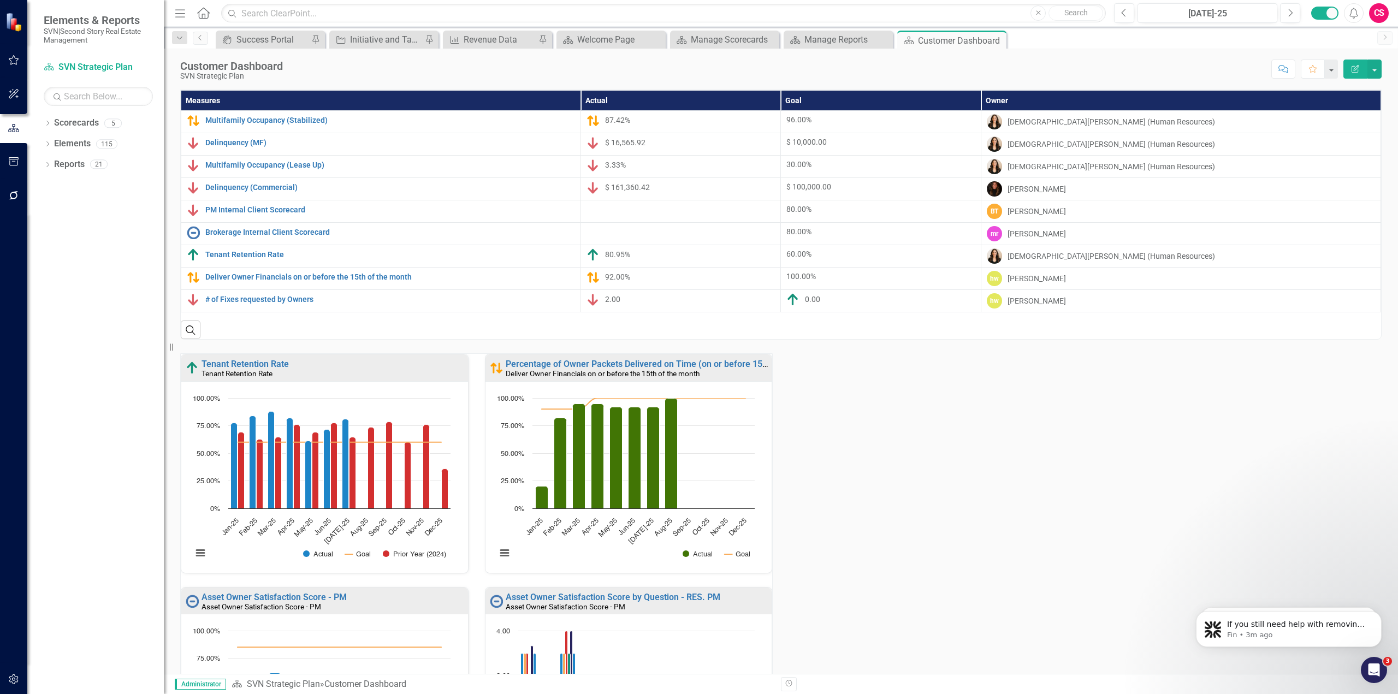
click at [469, 386] on div "Tenant Retention Rate Tenant Retention Rate Loading... Chart Combination chart …" at bounding box center [325, 470] width 304 height 233
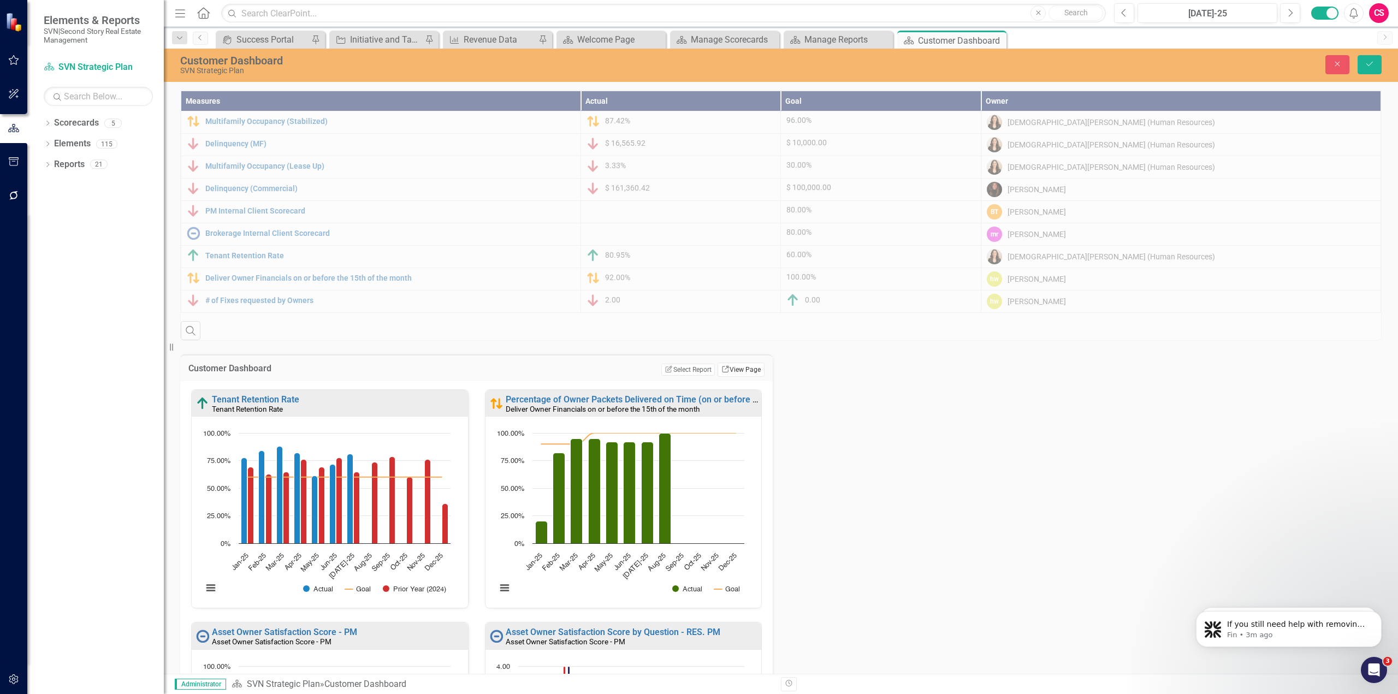
click at [735, 367] on link "Link View Page" at bounding box center [741, 370] width 47 height 14
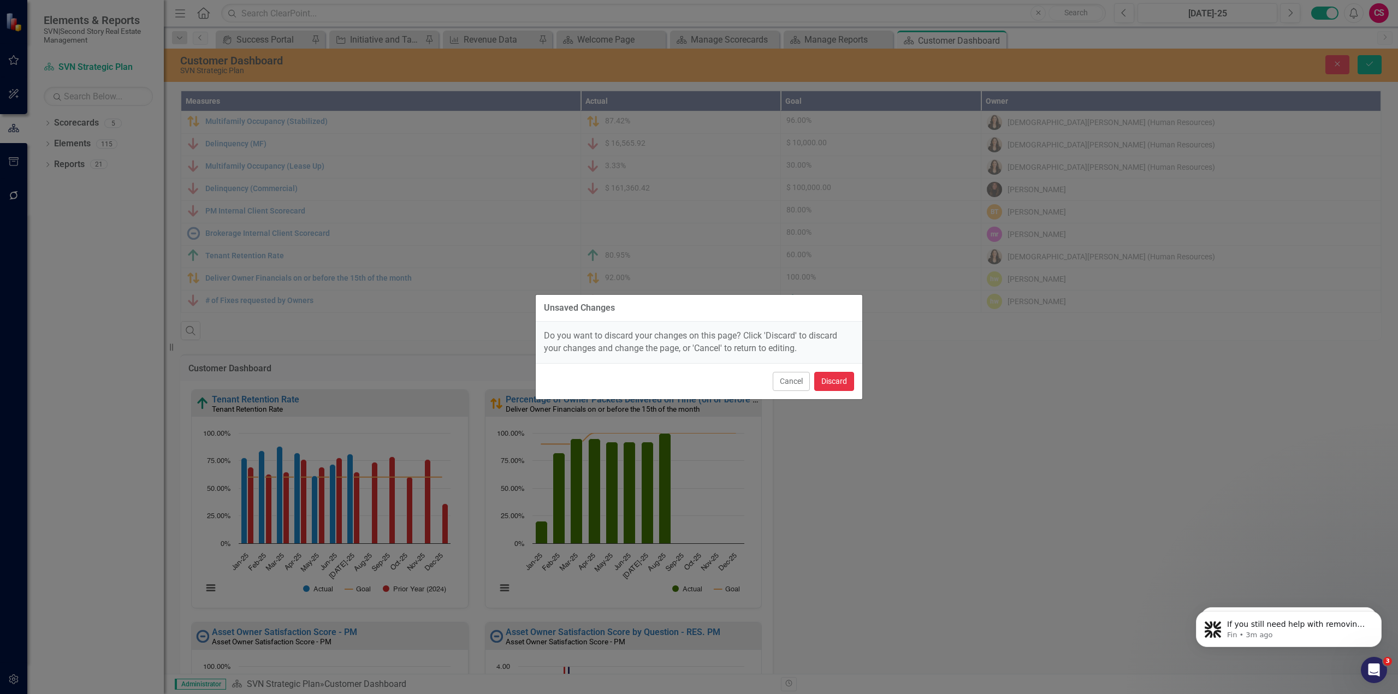
click at [829, 381] on button "Discard" at bounding box center [834, 381] width 40 height 19
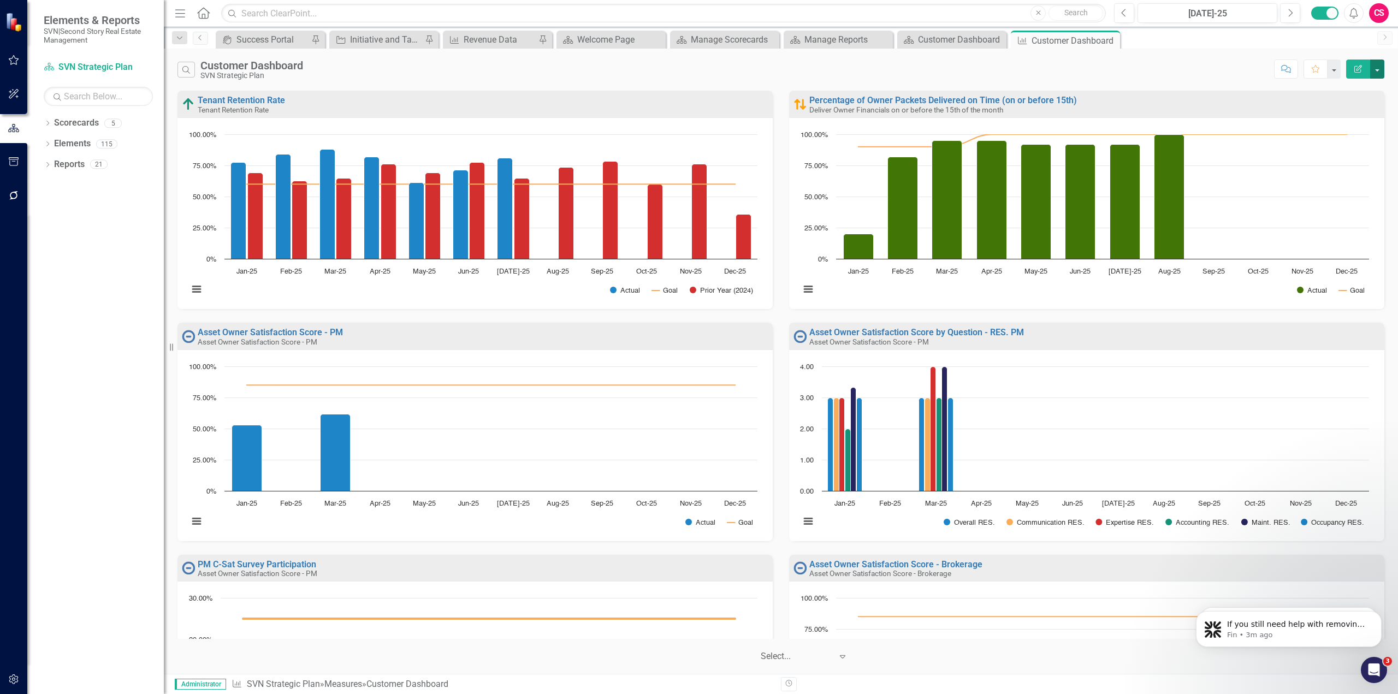
click at [1380, 68] on button "button" at bounding box center [1377, 69] width 14 height 19
click at [1345, 87] on link "Edit Report Edit Report" at bounding box center [1330, 89] width 107 height 20
